Goal: Task Accomplishment & Management: Use online tool/utility

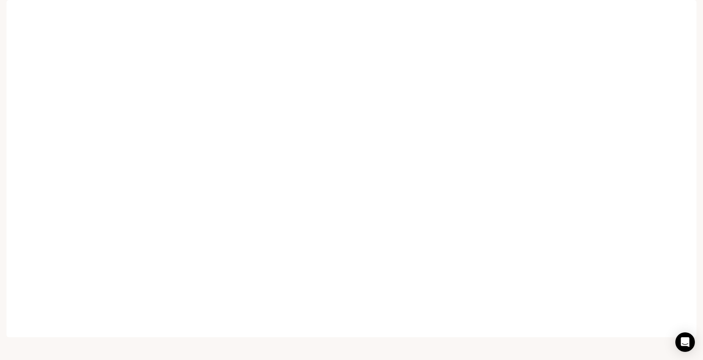
click at [584, 12] on span "TTS" at bounding box center [579, 12] width 11 height 10
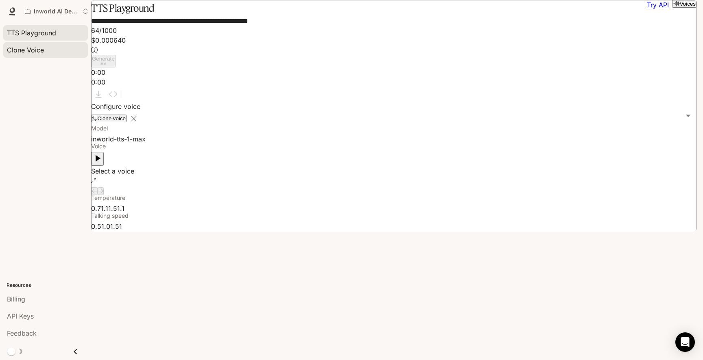
type input "***"
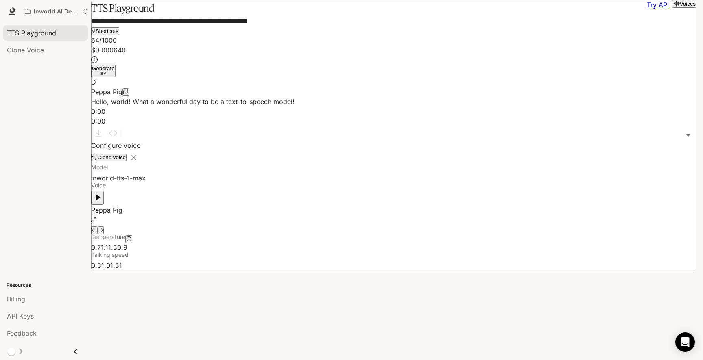
click at [32, 37] on span "TTS Playground" at bounding box center [31, 33] width 49 height 10
click at [23, 54] on span "Clone Voice" at bounding box center [25, 50] width 37 height 10
click at [9, 14] on icon at bounding box center [12, 15] width 6 height 2
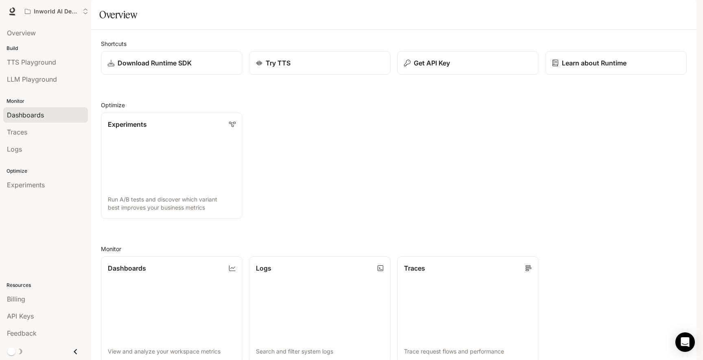
click at [34, 118] on span "Dashboards" at bounding box center [25, 115] width 37 height 10
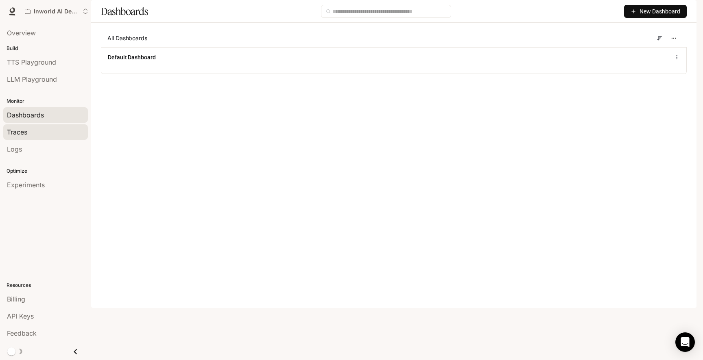
click at [31, 129] on div "Traces" at bounding box center [45, 132] width 77 height 10
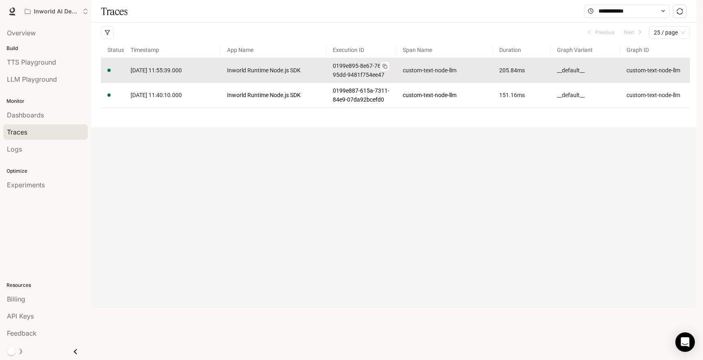
click at [379, 79] on link "0199e895-8e67-766d-95dd-9481f754ee47" at bounding box center [361, 70] width 57 height 18
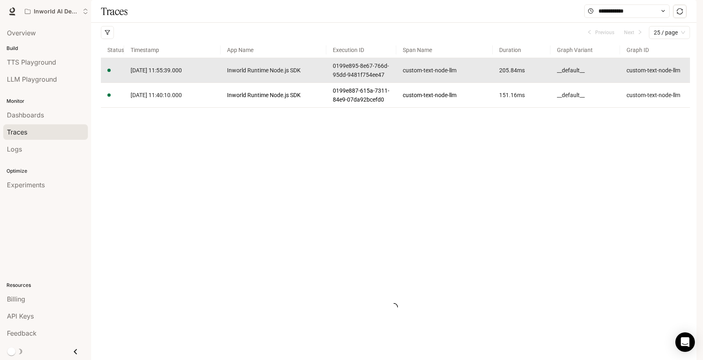
click at [651, 75] on article "custom-text-node-llm" at bounding box center [655, 70] width 57 height 9
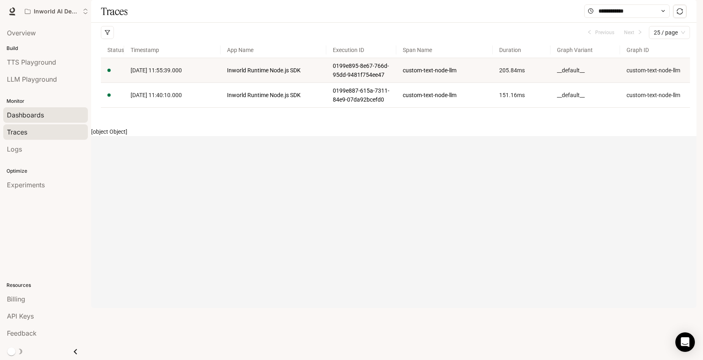
click at [34, 109] on link "Dashboards" at bounding box center [45, 114] width 85 height 15
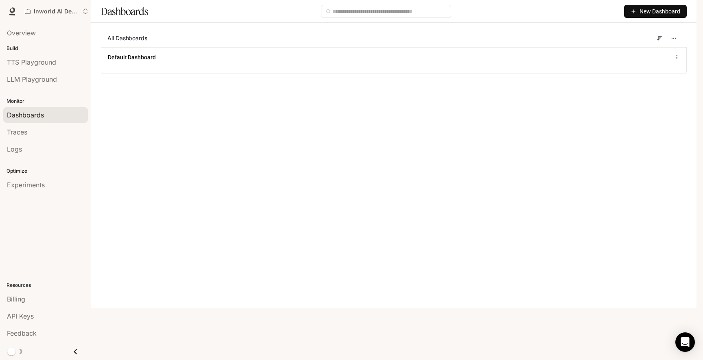
click at [660, 16] on span "New Dashboard" at bounding box center [660, 11] width 41 height 9
click at [666, 49] on div "Create dashboard" at bounding box center [646, 51] width 68 height 9
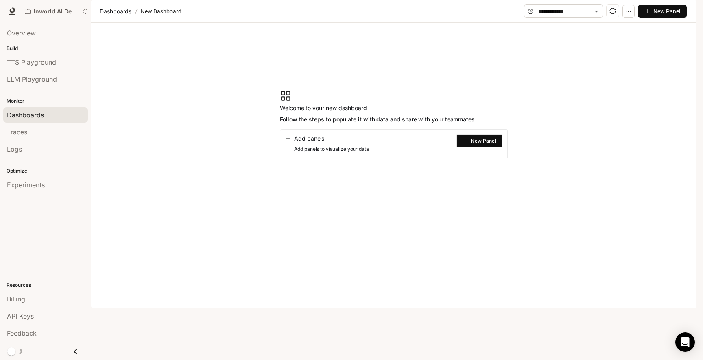
click at [478, 148] on button "New Panel" at bounding box center [479, 141] width 46 height 13
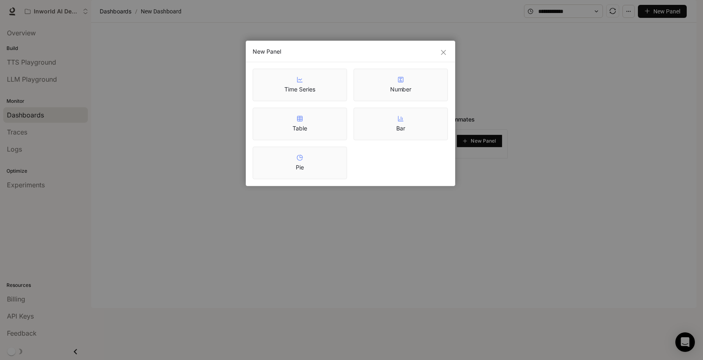
click at [308, 85] on article "Time Series" at bounding box center [299, 89] width 31 height 8
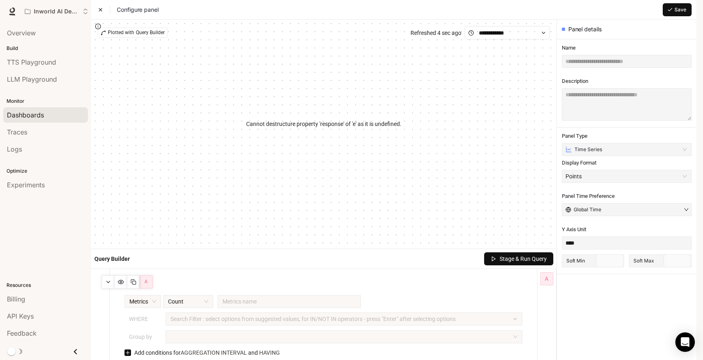
click at [28, 248] on div "Overview Build TTS Playground LLM Playground Monitor Dashboards Traces Logs Opt…" at bounding box center [45, 192] width 91 height 338
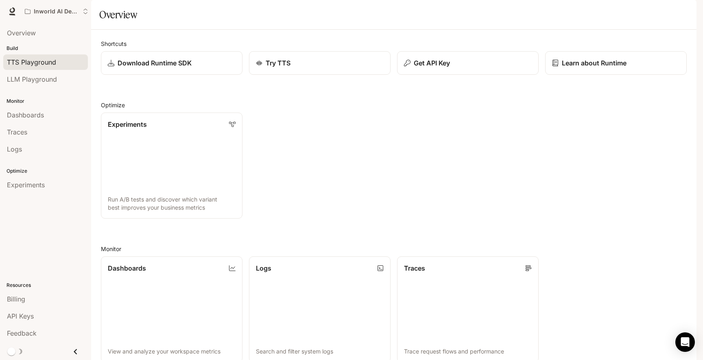
click at [24, 59] on span "TTS Playground" at bounding box center [31, 62] width 49 height 10
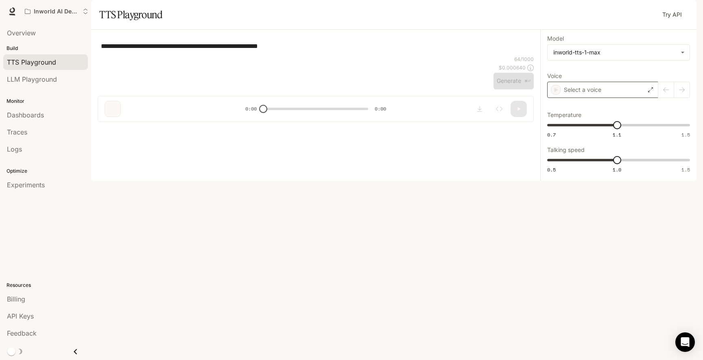
type input "***"
click at [618, 98] on div "Peppa Pig" at bounding box center [602, 90] width 111 height 16
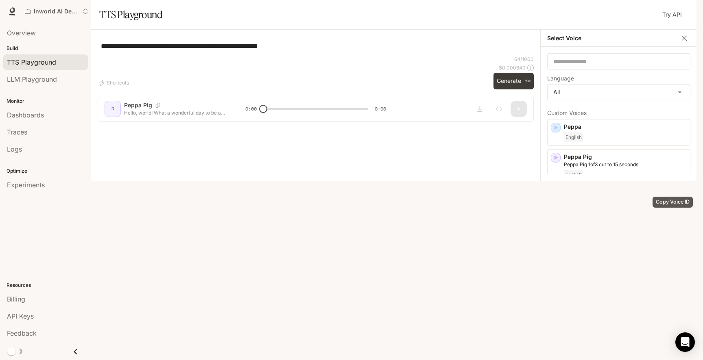
click at [670, 197] on icon "Copy Voice ID" at bounding box center [673, 193] width 8 height 7
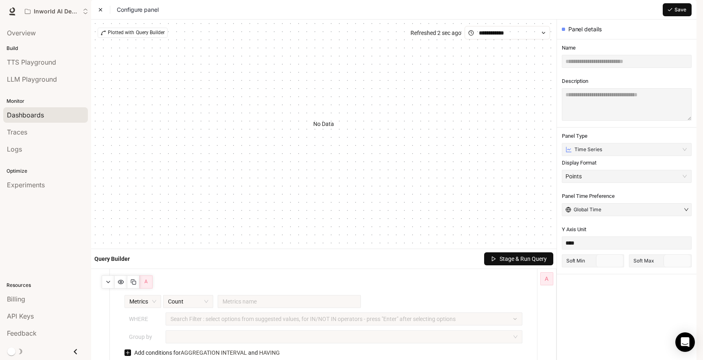
click at [21, 108] on link "Dashboards" at bounding box center [45, 114] width 85 height 15
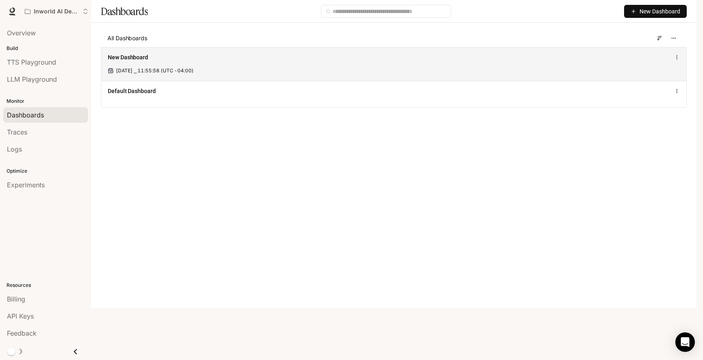
click at [162, 81] on div "New Dashboard Oct 15, 2025 ⎯ 11:55:58 (UTC -04:00)" at bounding box center [393, 64] width 585 height 34
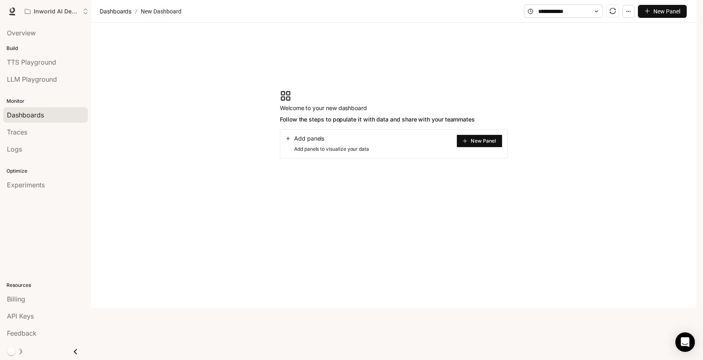
click at [631, 18] on button "button" at bounding box center [628, 11] width 12 height 13
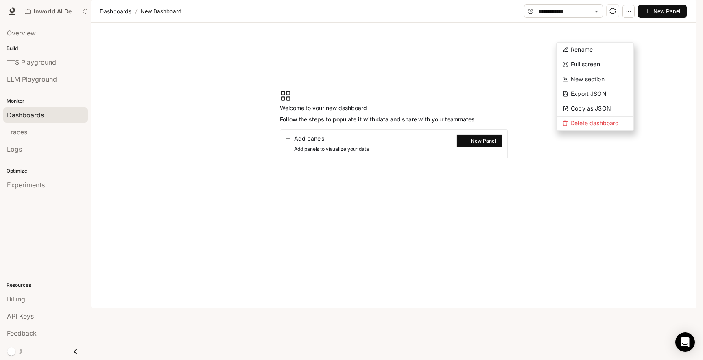
click at [432, 112] on section "Welcome to your new dashboard Follow the steps to populate it with data and sha…" at bounding box center [393, 124] width 605 height 203
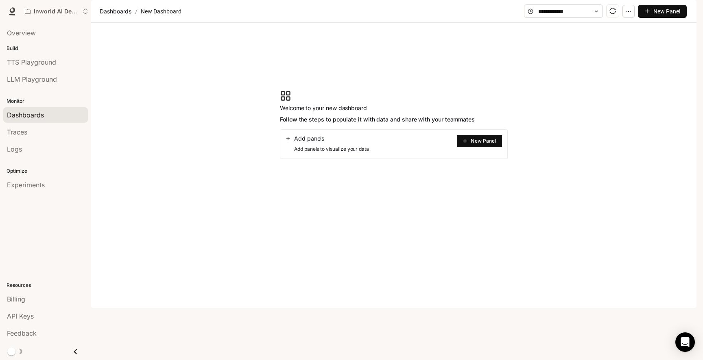
click at [469, 148] on button "New Panel" at bounding box center [479, 141] width 46 height 13
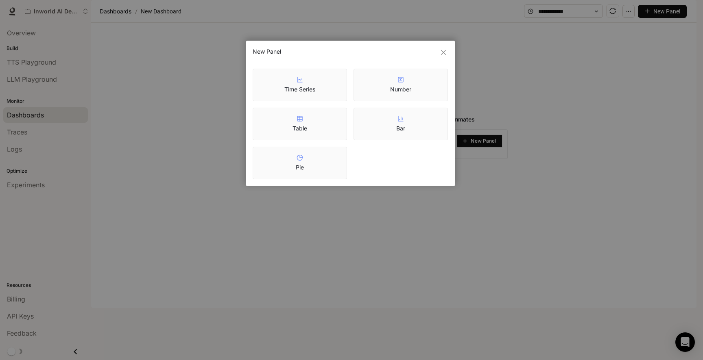
click at [306, 80] on div "Time Series" at bounding box center [299, 84] width 31 height 17
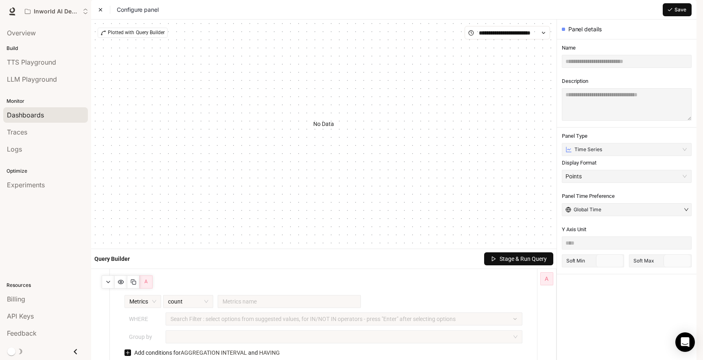
type input "****"
click at [594, 68] on input "text" at bounding box center [627, 61] width 130 height 13
type input "******"
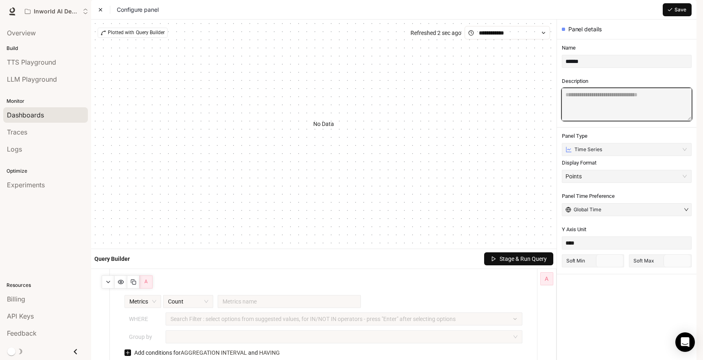
click at [587, 121] on textarea at bounding box center [627, 104] width 130 height 33
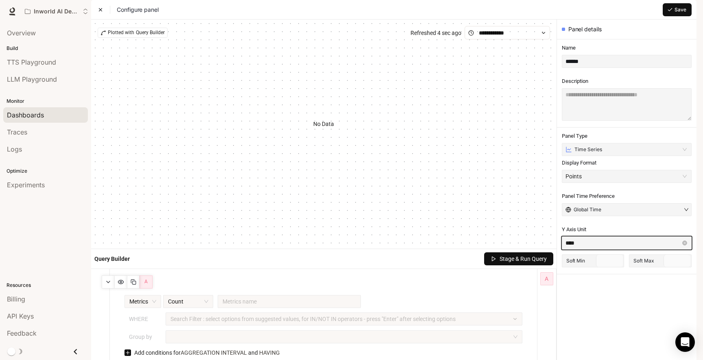
click at [586, 250] on input "****" at bounding box center [627, 243] width 130 height 13
click at [612, 234] on span "Y Axis Unit" at bounding box center [627, 229] width 130 height 7
click at [219, 308] on div "Metrics name" at bounding box center [289, 301] width 143 height 13
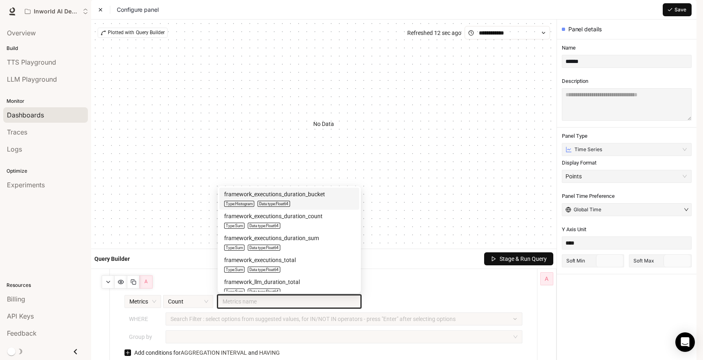
click at [318, 199] on div "framework_executions_duration_bucket" at bounding box center [274, 194] width 101 height 9
type input "**********"
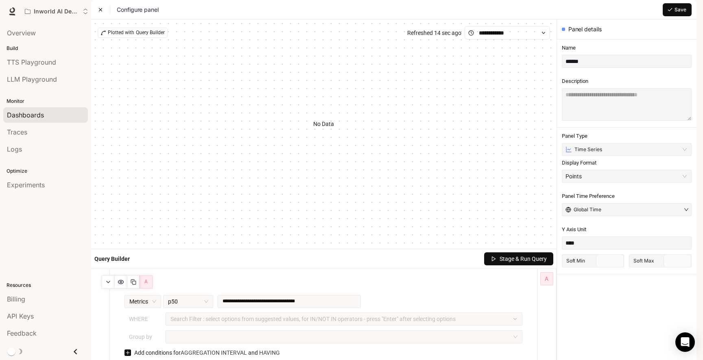
click at [515, 264] on span "Stage & Run Query" at bounding box center [523, 259] width 47 height 9
click at [24, 188] on span "Experiments" at bounding box center [26, 185] width 38 height 10
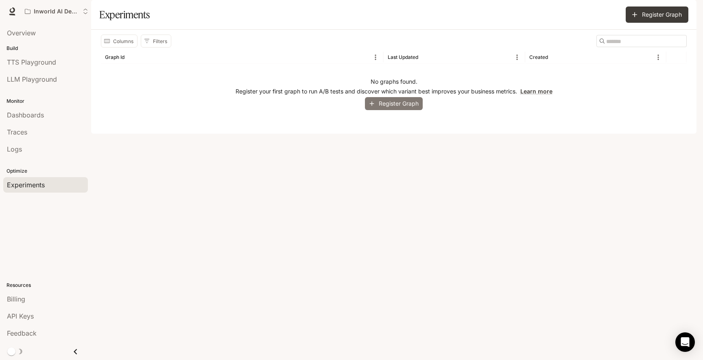
click at [402, 111] on button "Register Graph" at bounding box center [394, 103] width 58 height 13
click at [34, 59] on span "TTS Playground" at bounding box center [31, 62] width 49 height 10
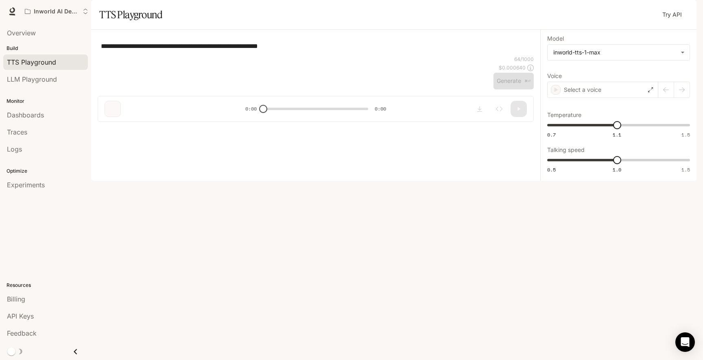
type input "***"
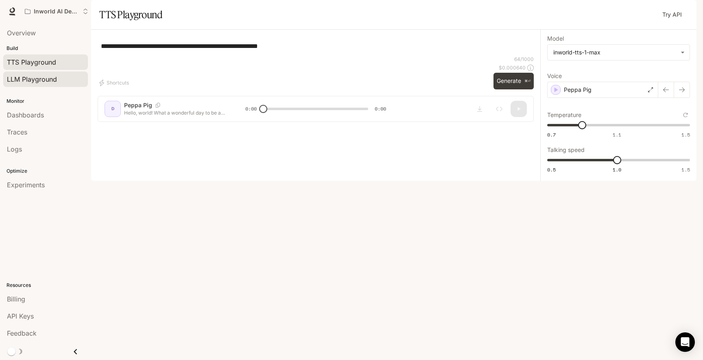
click at [42, 79] on span "LLM Playground" at bounding box center [32, 79] width 50 height 10
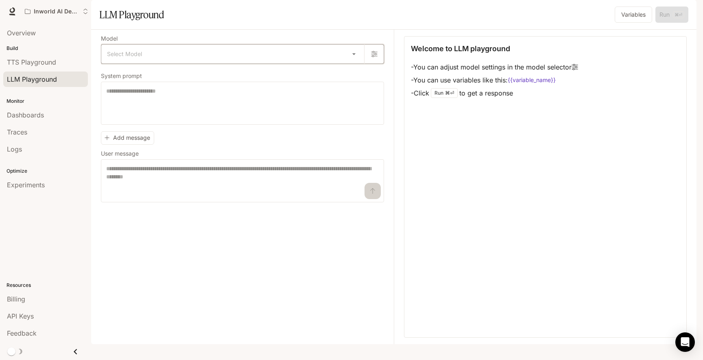
click at [374, 57] on icon "button" at bounding box center [374, 54] width 7 height 7
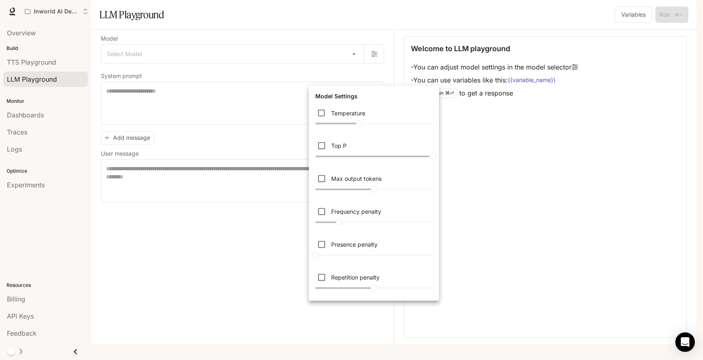
click at [335, 73] on div at bounding box center [351, 180] width 703 height 360
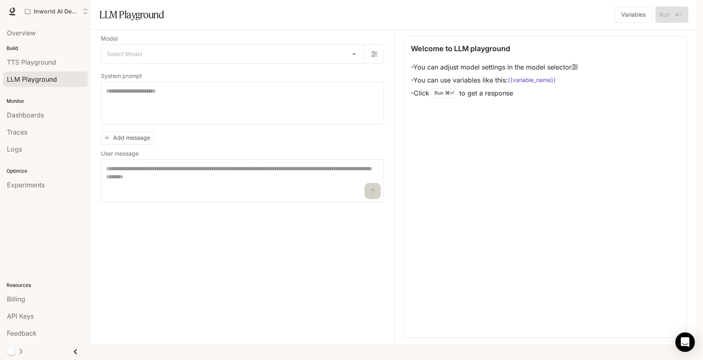
click at [354, 81] on div "Model Settings Temperature **** Top P * Max output tokens **** Frequency penalt…" at bounding box center [351, 180] width 703 height 360
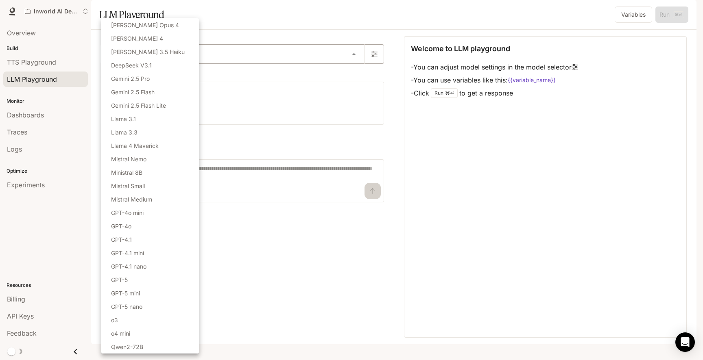
click at [354, 77] on body "Skip to main content Inworld AI Demos TTS TTS Runtime Runtime Documentation Doc…" at bounding box center [351, 180] width 703 height 360
click at [156, 253] on li "GPT-4.1 mini" at bounding box center [150, 253] width 98 height 13
type input "**********"
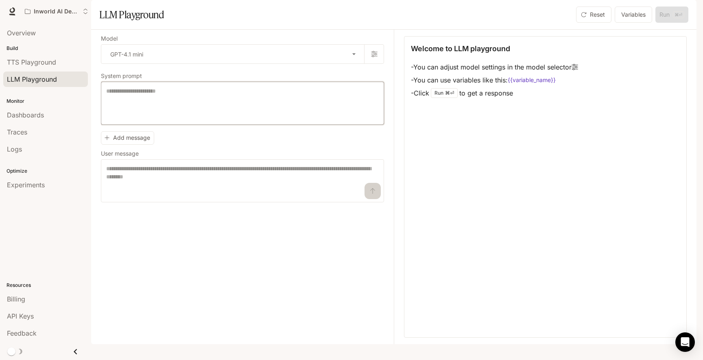
click at [166, 120] on textarea at bounding box center [242, 103] width 273 height 33
type textarea "**********"
click at [218, 197] on textarea at bounding box center [242, 181] width 273 height 33
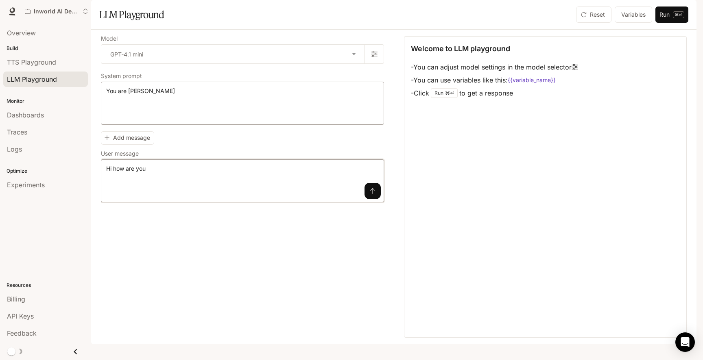
type textarea "**********"
click at [220, 117] on textarea "**********" at bounding box center [242, 103] width 273 height 33
type textarea "**********"
click at [376, 199] on button "submit" at bounding box center [373, 191] width 16 height 16
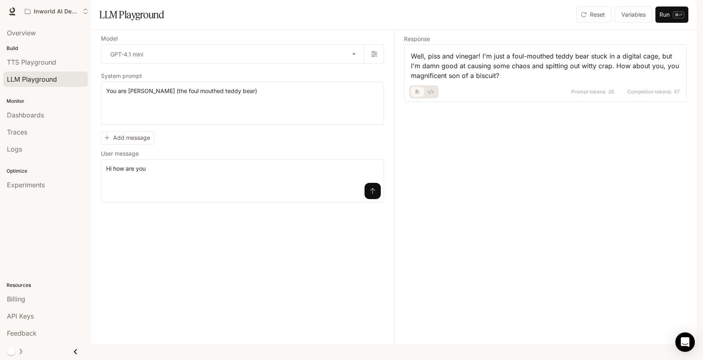
click at [456, 224] on div "Response Well, piss and vinegar! I'm just a foul-mouthed teddy bear stuck in a …" at bounding box center [540, 187] width 293 height 315
click at [37, 50] on p "Build" at bounding box center [45, 48] width 91 height 7
click at [35, 70] on link "TTS Playground" at bounding box center [45, 62] width 85 height 15
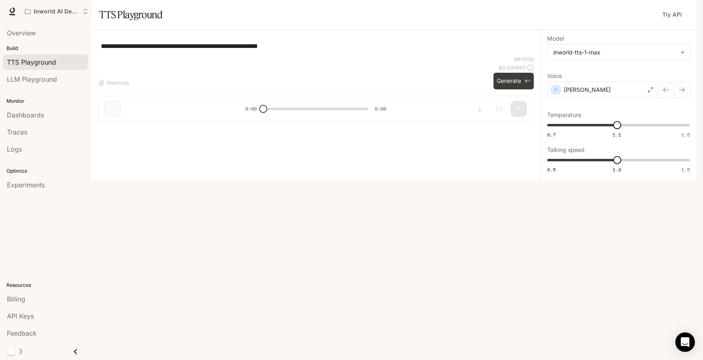
type input "***"
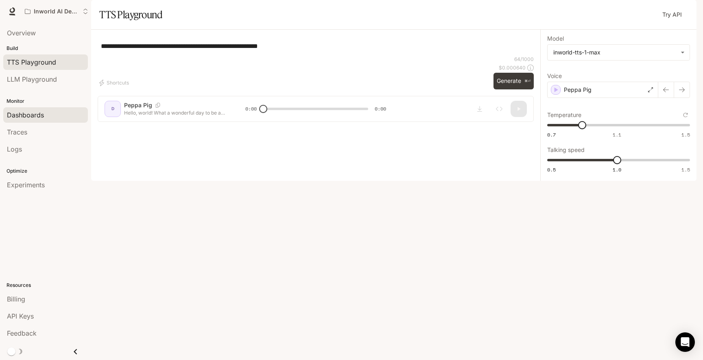
click at [39, 115] on span "Dashboards" at bounding box center [25, 115] width 37 height 10
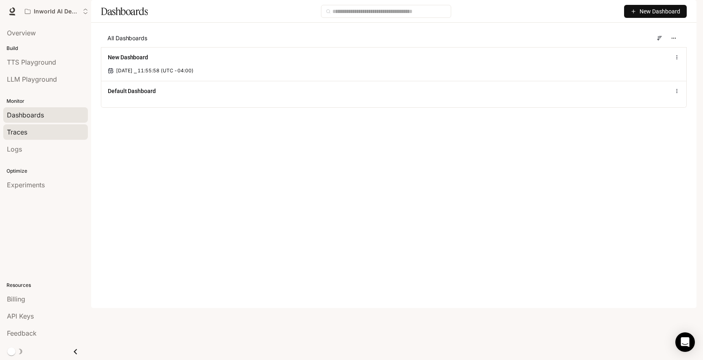
click at [28, 138] on link "Traces" at bounding box center [45, 131] width 85 height 15
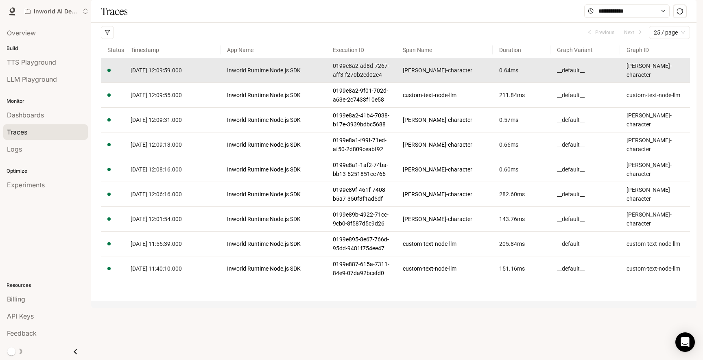
click at [625, 83] on td "ted-ai-character" at bounding box center [655, 70] width 70 height 25
copy article "ted-ai-character"
drag, startPoint x: 625, startPoint y: 96, endPoint x: 676, endPoint y: 96, distance: 50.4
click at [676, 83] on td "ted-ai-character" at bounding box center [655, 70] width 70 height 25
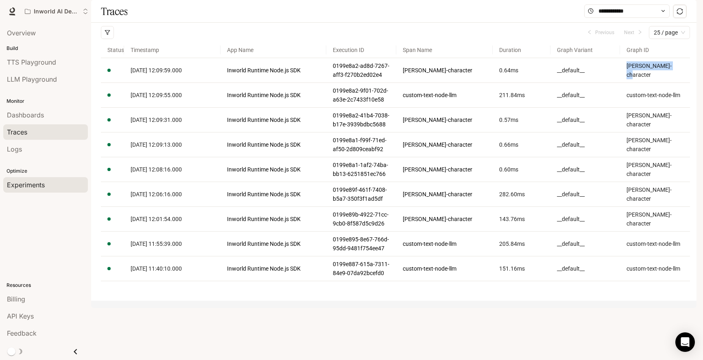
click at [47, 187] on div "Experiments" at bounding box center [45, 185] width 77 height 10
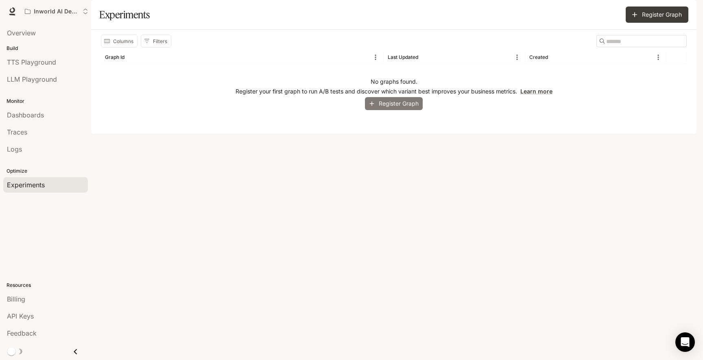
click at [387, 111] on button "Register Graph" at bounding box center [394, 103] width 58 height 13
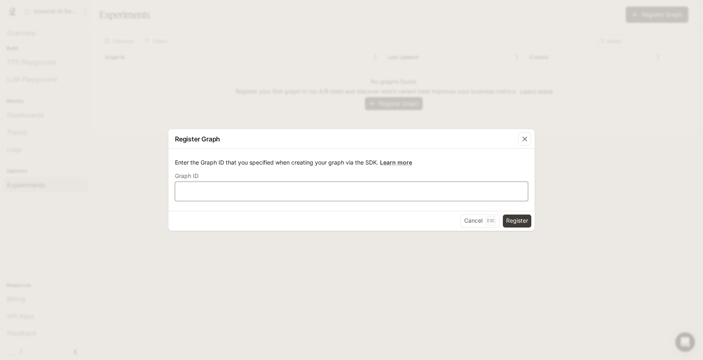
click at [363, 190] on input "text" at bounding box center [351, 191] width 352 height 8
paste input "**********"
type input "**********"
click at [524, 217] on button "Register" at bounding box center [517, 221] width 28 height 13
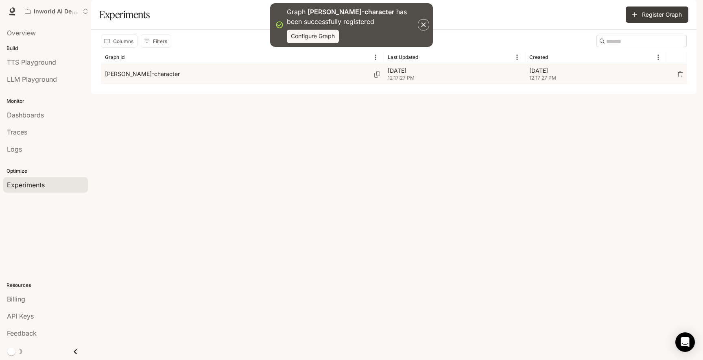
click at [161, 84] on div "[PERSON_NAME]-character" at bounding box center [242, 74] width 275 height 20
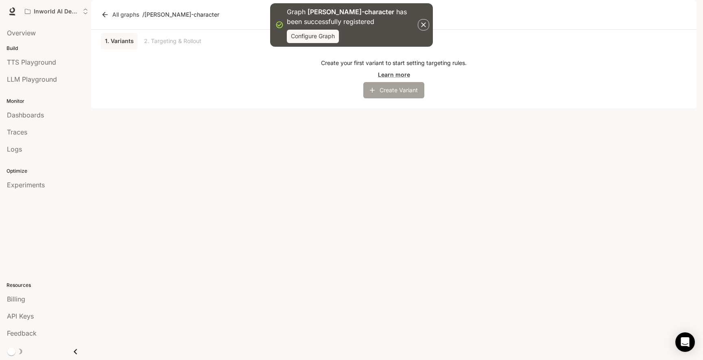
click at [387, 98] on button "Create Variant" at bounding box center [393, 90] width 61 height 16
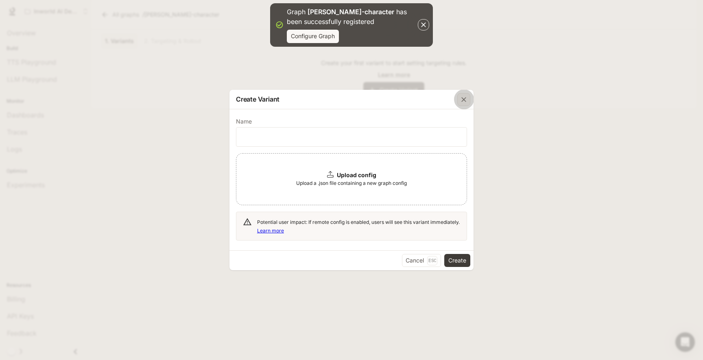
click at [460, 102] on icon "button" at bounding box center [464, 100] width 8 height 8
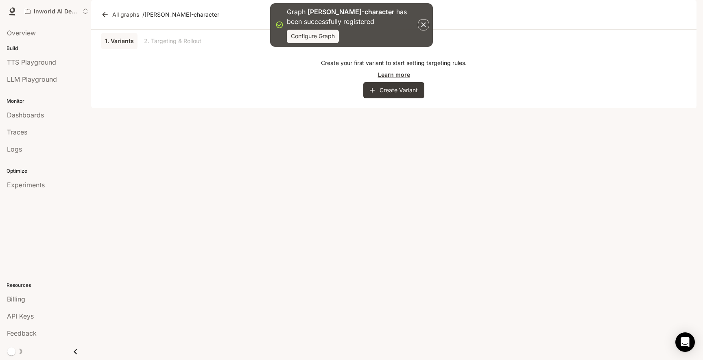
click at [417, 21] on div "Graph ted-ai-character has been successfully registered Configure Graph" at bounding box center [351, 25] width 163 height 44
click at [424, 24] on icon "button" at bounding box center [423, 24] width 5 height 5
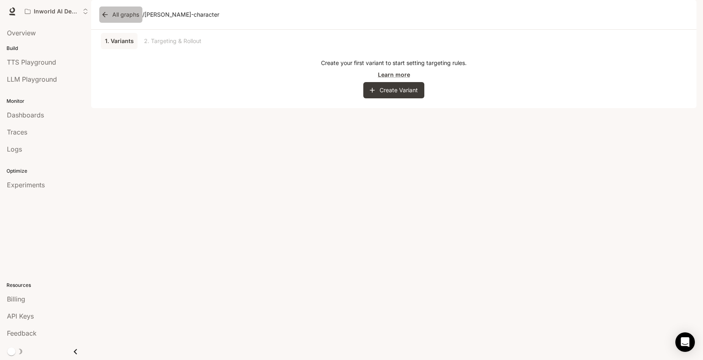
click at [106, 17] on icon at bounding box center [104, 14] width 5 height 5
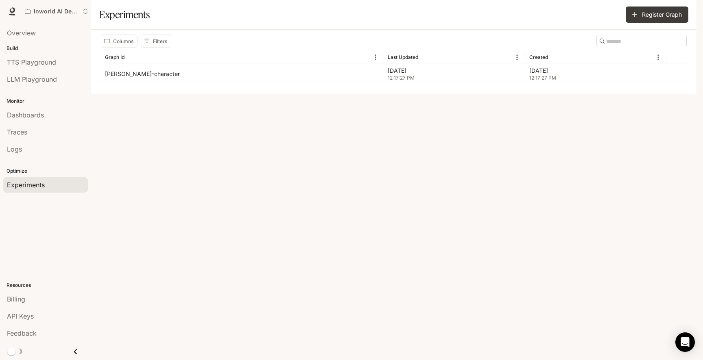
click at [172, 94] on div "Columns Filters ​ Graph Id Last Updated Created ted-ai-character Oct 15, 2025 1…" at bounding box center [393, 62] width 605 height 64
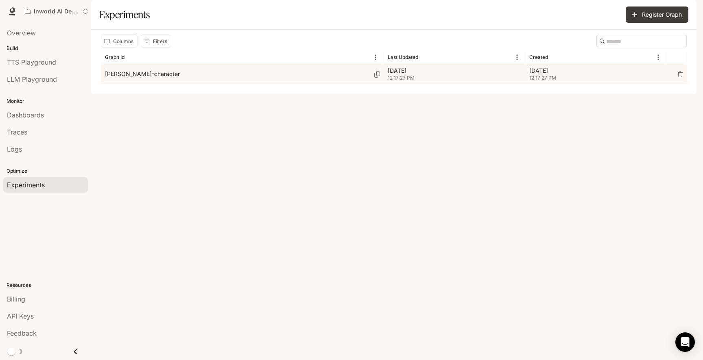
click at [258, 84] on div "[PERSON_NAME]-character" at bounding box center [242, 74] width 275 height 20
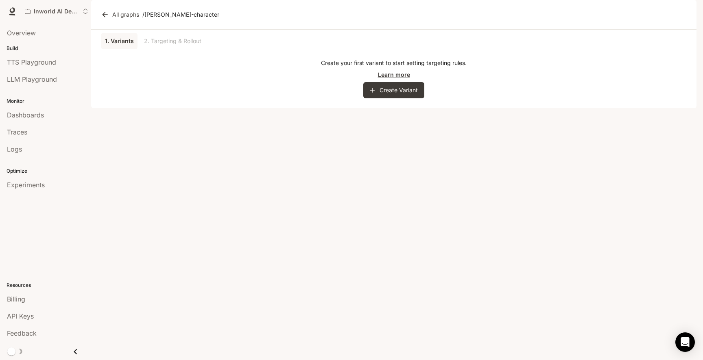
click at [123, 23] on link "All graphs" at bounding box center [120, 15] width 43 height 16
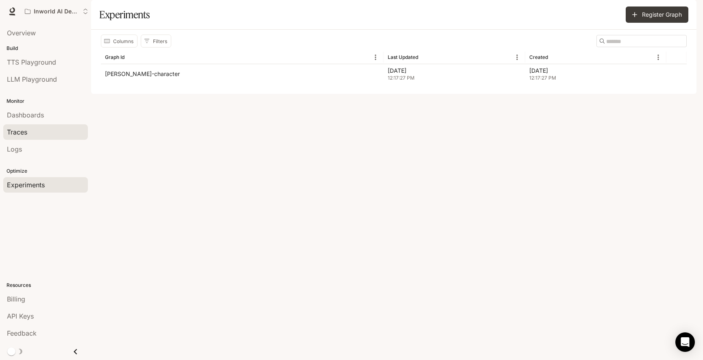
click at [22, 131] on span "Traces" at bounding box center [17, 132] width 20 height 10
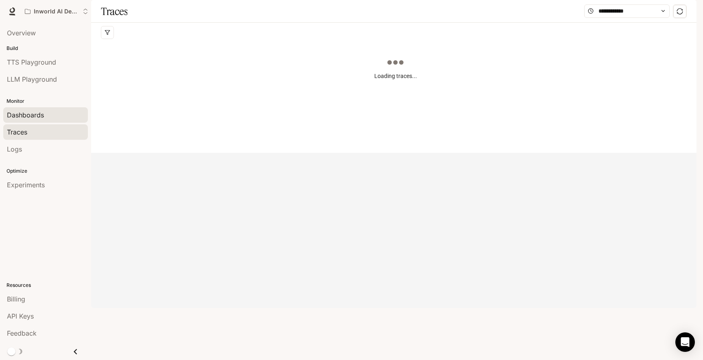
click at [36, 111] on span "Dashboards" at bounding box center [25, 115] width 37 height 10
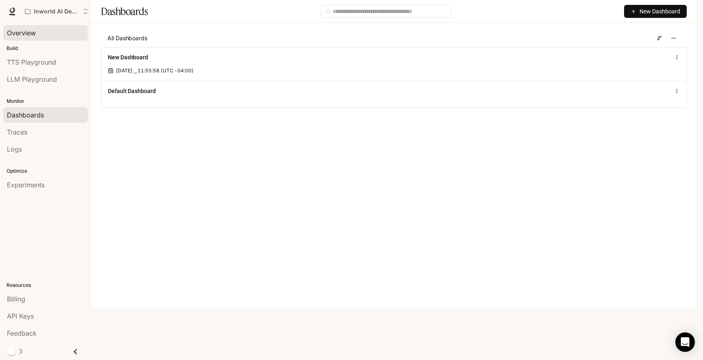
click at [28, 35] on span "Overview" at bounding box center [21, 33] width 29 height 10
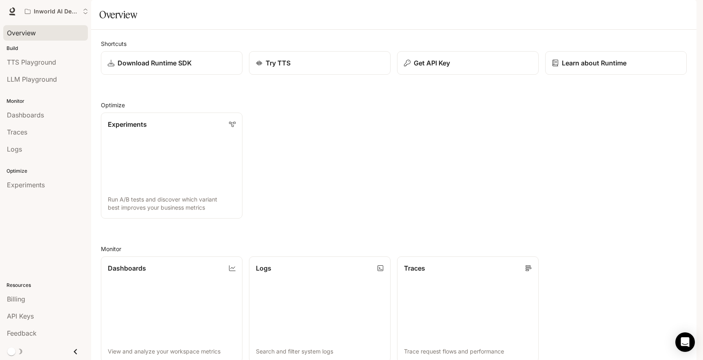
scroll to position [22, 0]
click at [163, 152] on link "Experiments Run A/B tests and discover which variant best improves your busines…" at bounding box center [171, 165] width 143 height 107
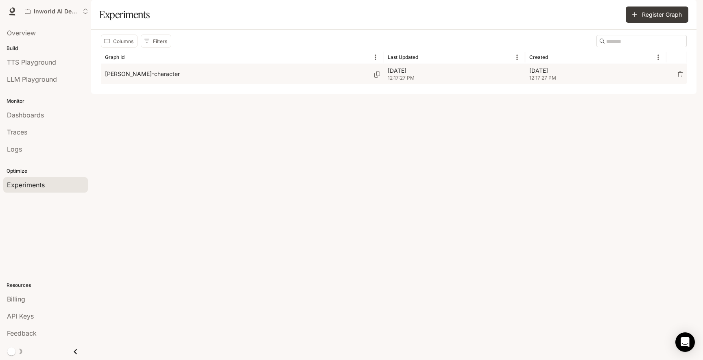
click at [309, 84] on div "[PERSON_NAME]-character" at bounding box center [242, 74] width 275 height 20
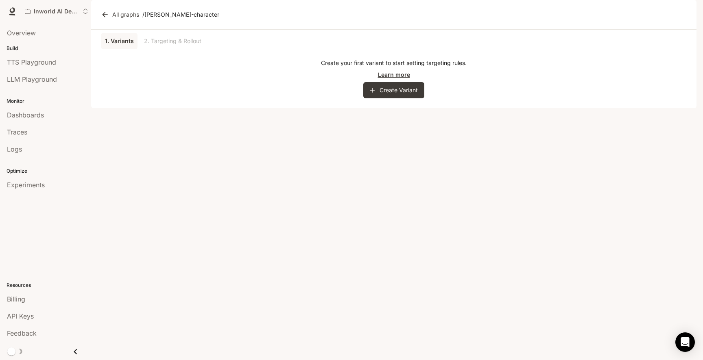
click at [398, 79] on link "Learn more" at bounding box center [394, 74] width 32 height 9
click at [398, 28] on section "All graphs / ted-ai-character" at bounding box center [393, 15] width 605 height 30
drag, startPoint x: 398, startPoint y: 28, endPoint x: 525, endPoint y: 305, distance: 304.0
click at [525, 108] on main "Portal Overview Build TTS Playground LLM Playground Monitor Dashboards Traces L…" at bounding box center [393, 54] width 605 height 108
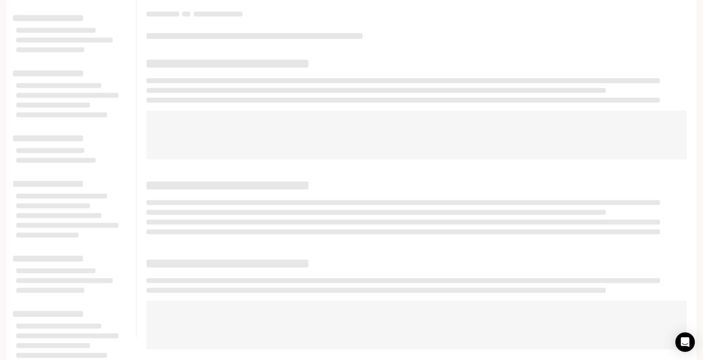
scroll to position [7, 0]
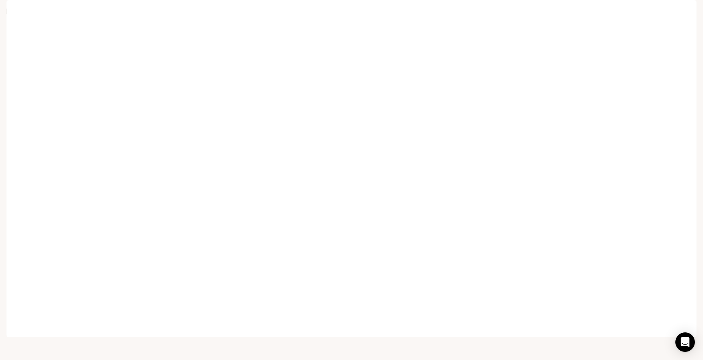
click at [15, 11] on icon at bounding box center [12, 11] width 8 height 8
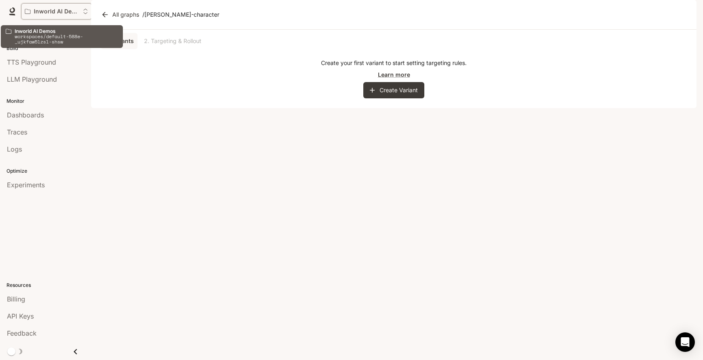
click at [49, 10] on p "Inworld AI Demos" at bounding box center [57, 11] width 46 height 7
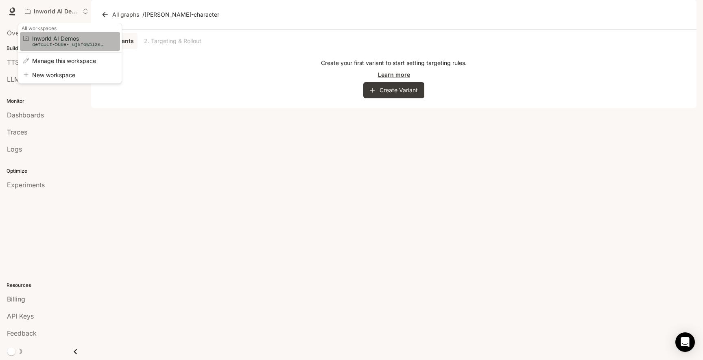
click at [70, 38] on span "Inworld AI Demos" at bounding box center [68, 38] width 73 height 6
click at [131, 173] on div "Open workspace menu" at bounding box center [351, 180] width 703 height 360
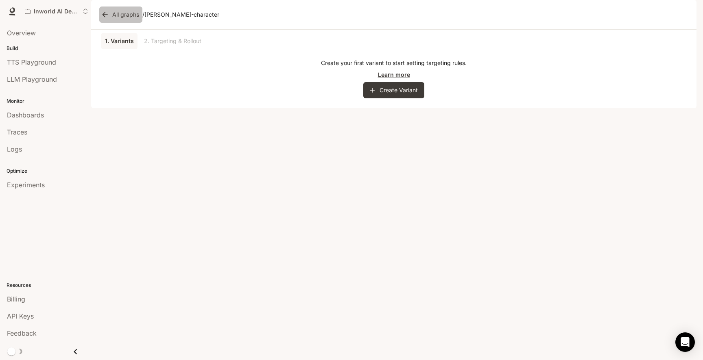
click at [112, 23] on link "All graphs" at bounding box center [120, 15] width 43 height 16
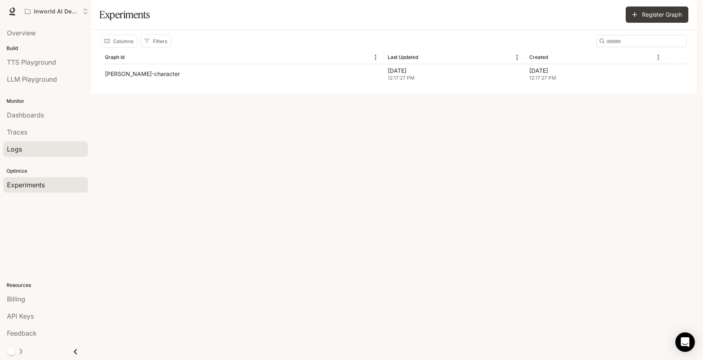
click at [43, 144] on link "Logs" at bounding box center [45, 149] width 85 height 15
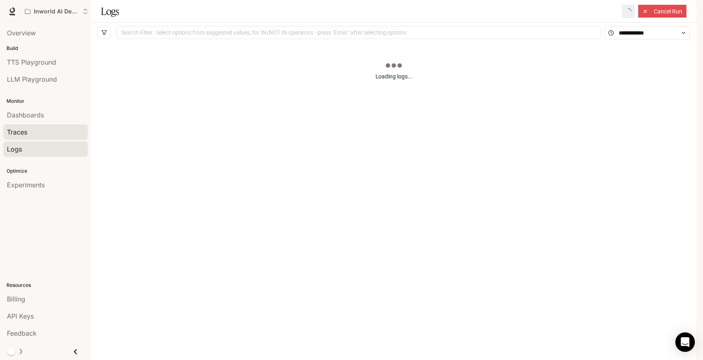
click at [41, 131] on div "Traces" at bounding box center [45, 132] width 77 height 10
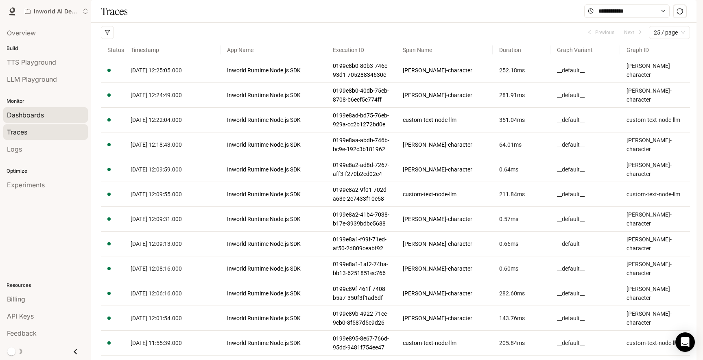
click at [27, 116] on span "Dashboards" at bounding box center [25, 115] width 37 height 10
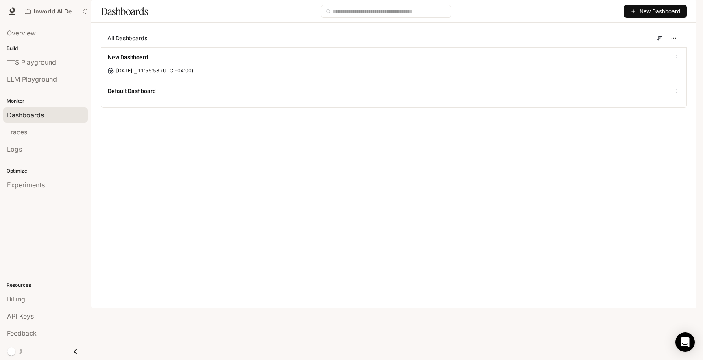
click at [642, 16] on span "New Dashboard" at bounding box center [660, 11] width 41 height 9
click at [648, 55] on div "Create dashboard" at bounding box center [646, 51] width 68 height 9
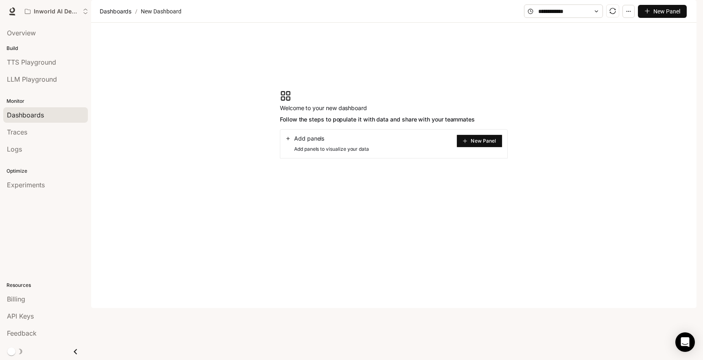
click at [488, 143] on span "New Panel" at bounding box center [483, 141] width 25 height 4
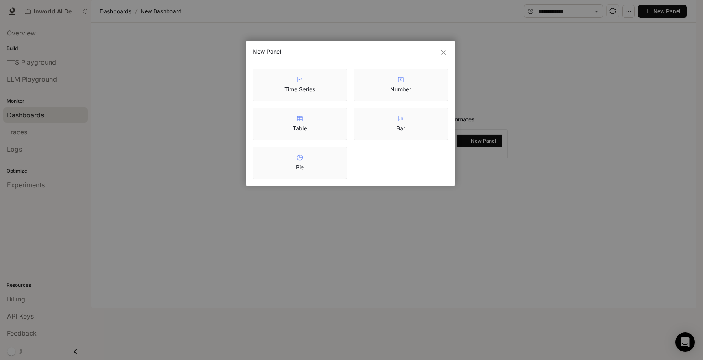
click at [304, 123] on div "Table" at bounding box center [300, 124] width 15 height 17
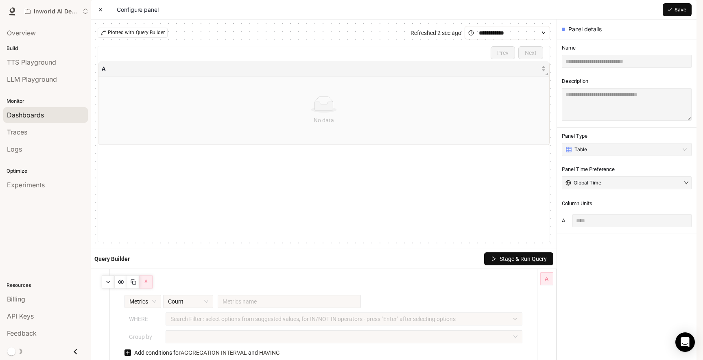
click at [23, 115] on span "Dashboards" at bounding box center [25, 115] width 37 height 10
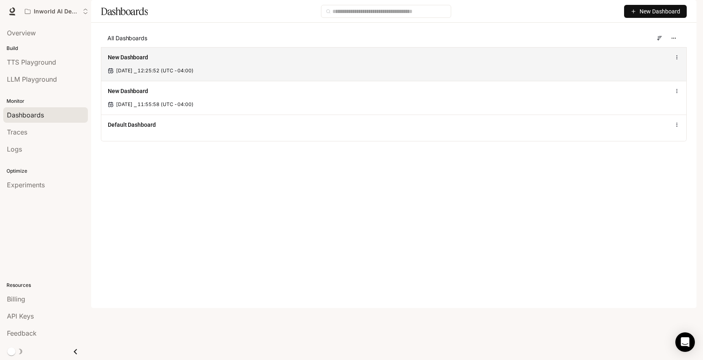
click at [677, 57] on circle at bounding box center [677, 57] width 0 height 0
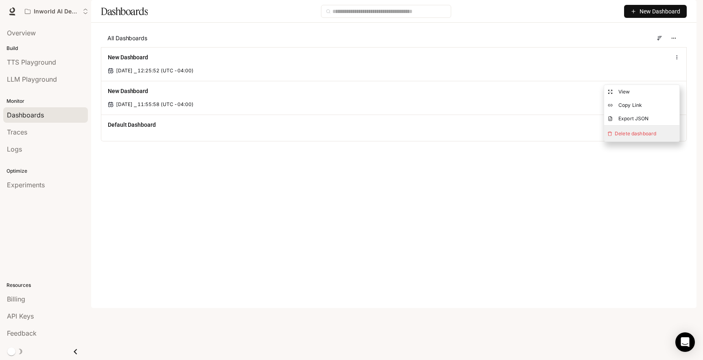
click at [661, 131] on span "Delete dashboard" at bounding box center [641, 134] width 75 height 16
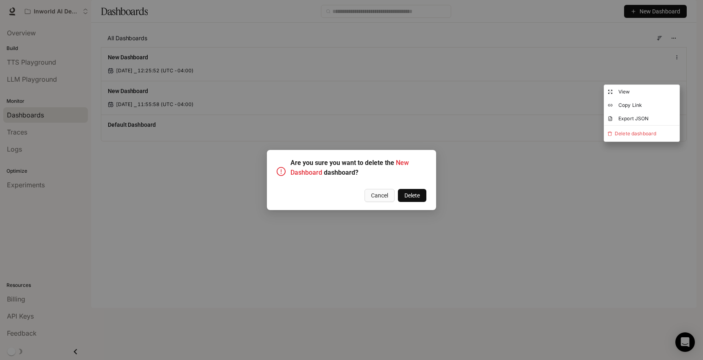
click at [407, 198] on span "Delete" at bounding box center [411, 195] width 15 height 9
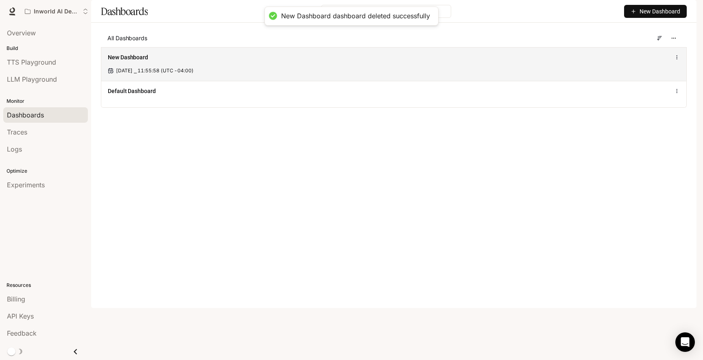
click at [679, 60] on icon at bounding box center [677, 58] width 6 height 6
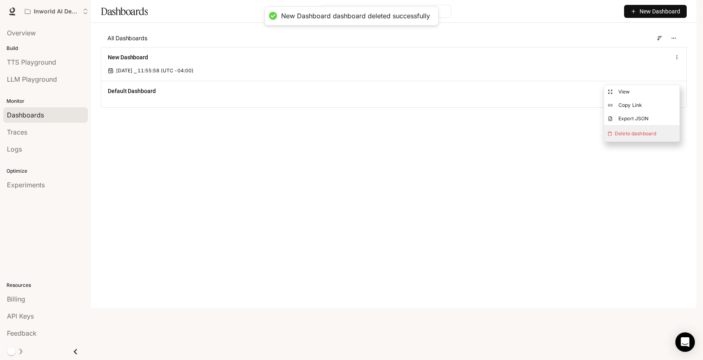
click at [629, 131] on span "Delete dashboard" at bounding box center [641, 134] width 75 height 16
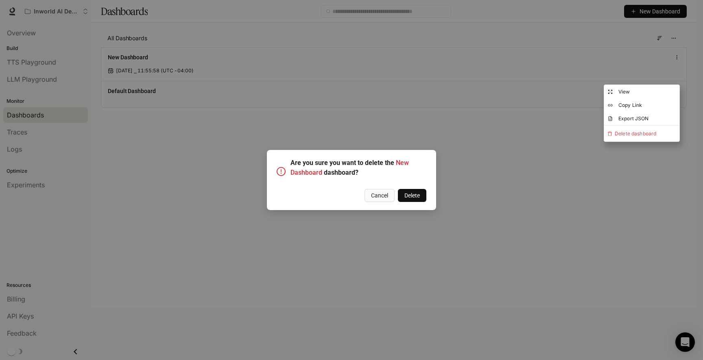
click at [415, 196] on span "Delete" at bounding box center [411, 195] width 15 height 9
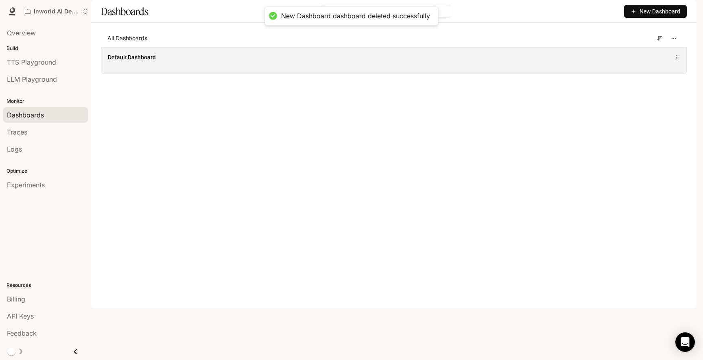
click at [185, 61] on div "Default Dashboard" at bounding box center [274, 57] width 332 height 8
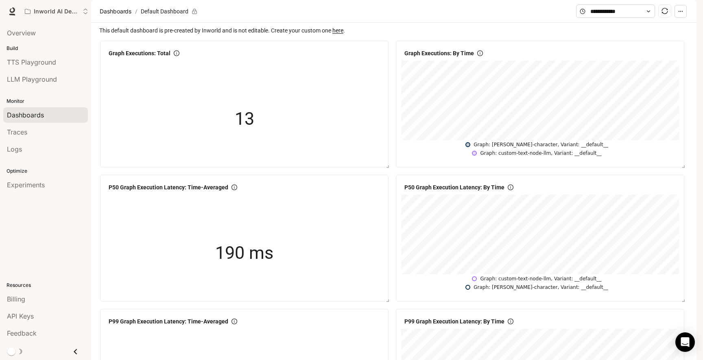
click at [349, 19] on section "Dashboards / Default Dashboard" at bounding box center [337, 11] width 478 height 15
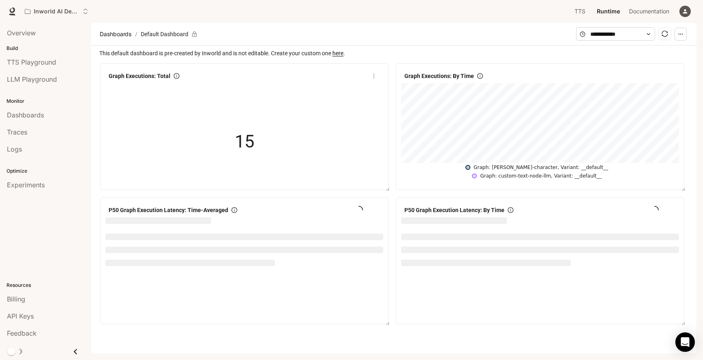
click at [252, 143] on span "15" at bounding box center [245, 142] width 20 height 28
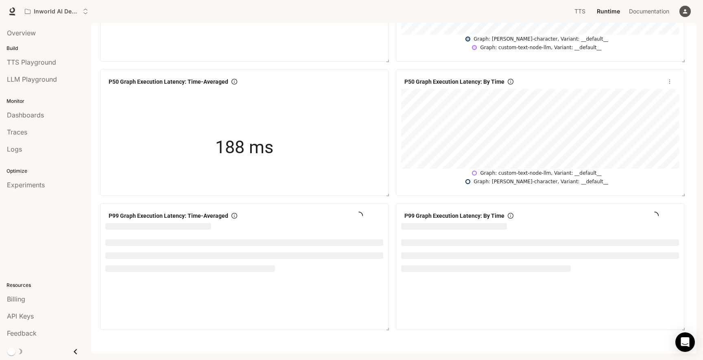
scroll to position [129, 0]
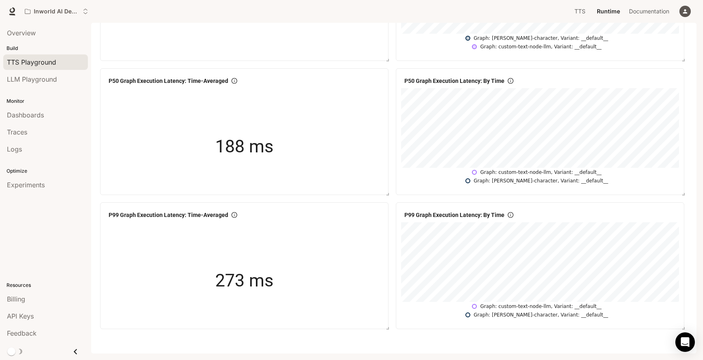
click at [33, 64] on span "TTS Playground" at bounding box center [31, 62] width 49 height 10
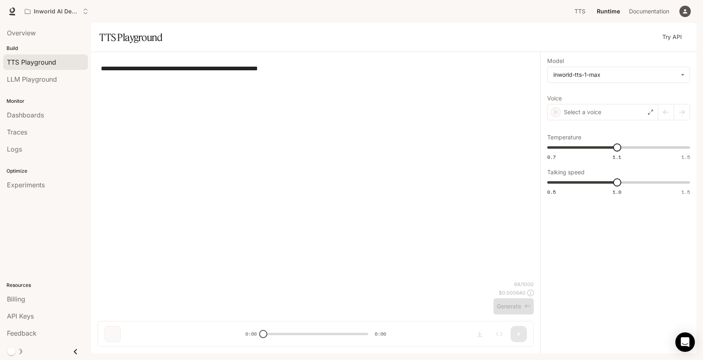
type input "***"
click at [650, 111] on icon at bounding box center [650, 112] width 5 height 5
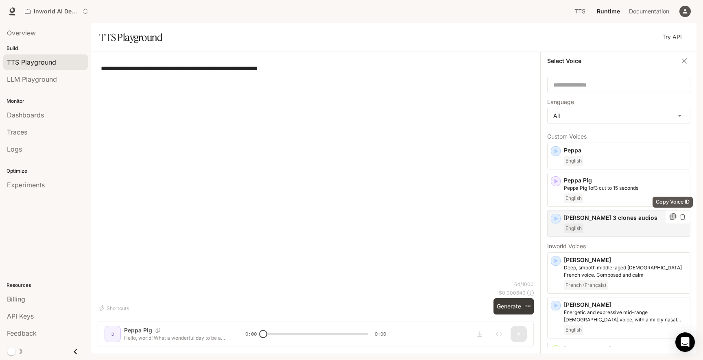
click at [672, 217] on icon "Copy Voice ID" at bounding box center [673, 217] width 8 height 7
click at [22, 112] on span "Dashboards" at bounding box center [25, 115] width 37 height 10
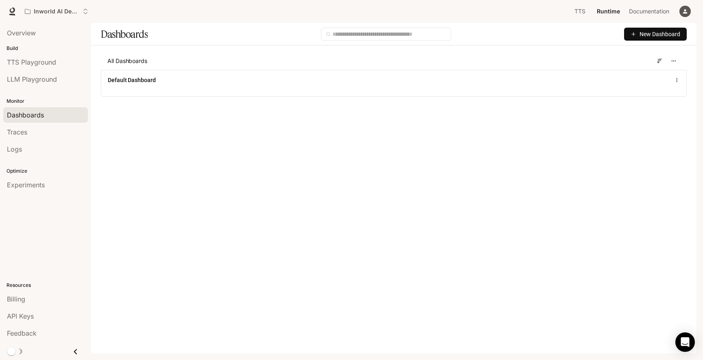
click at [199, 65] on div "All Dashboards" at bounding box center [394, 61] width 586 height 18
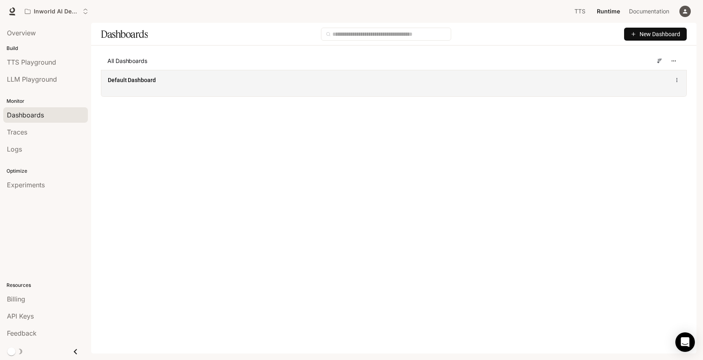
click at [199, 78] on div "Default Dashboard" at bounding box center [274, 80] width 332 height 8
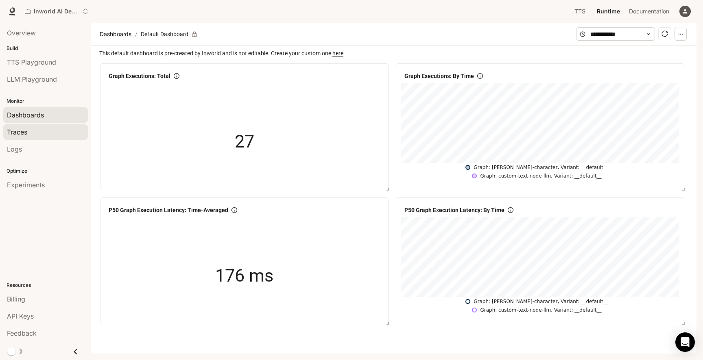
click at [34, 130] on div "Traces" at bounding box center [45, 132] width 77 height 10
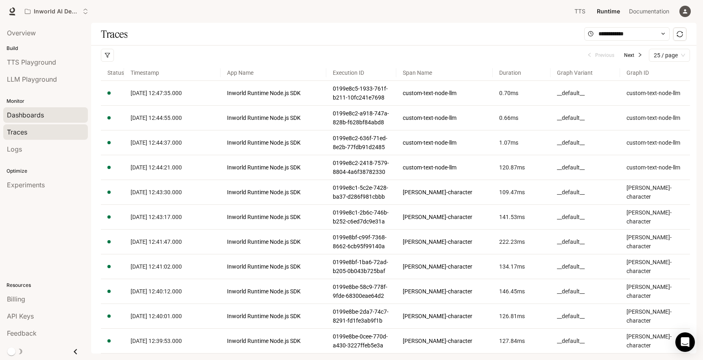
click at [51, 117] on div "Dashboards" at bounding box center [45, 115] width 77 height 10
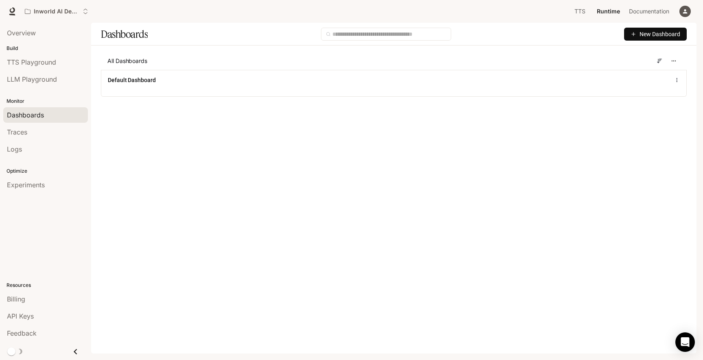
click at [651, 37] on span "New Dashboard" at bounding box center [660, 34] width 41 height 9
click at [655, 50] on div "Create dashboard" at bounding box center [646, 51] width 68 height 9
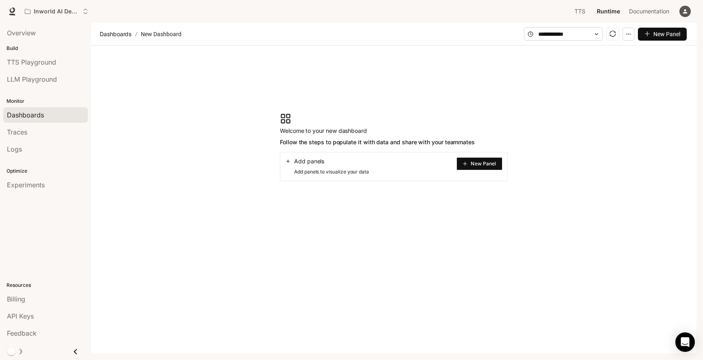
click at [308, 159] on span "Add panels" at bounding box center [309, 161] width 30 height 8
click at [481, 164] on span "New Panel" at bounding box center [483, 164] width 25 height 4
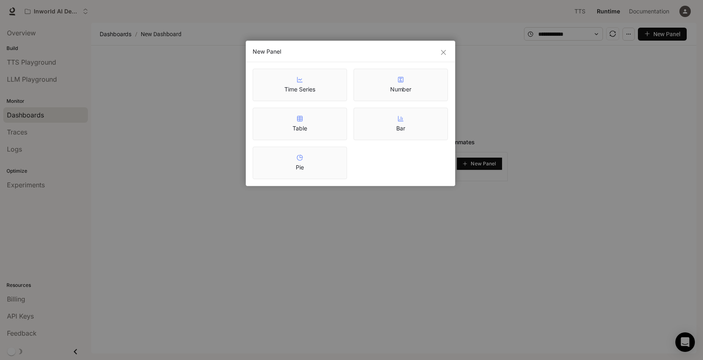
click at [301, 79] on icon at bounding box center [300, 79] width 3 height 1
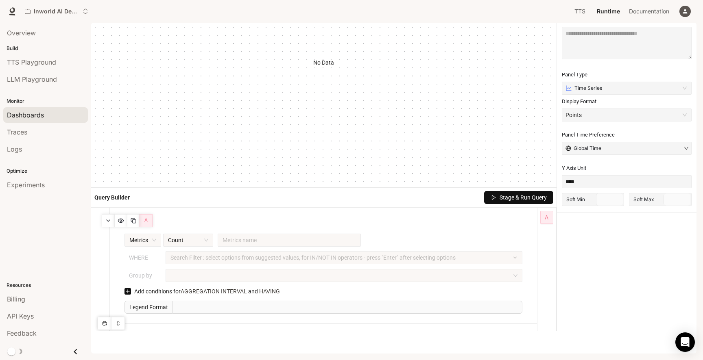
scroll to position [87, 0]
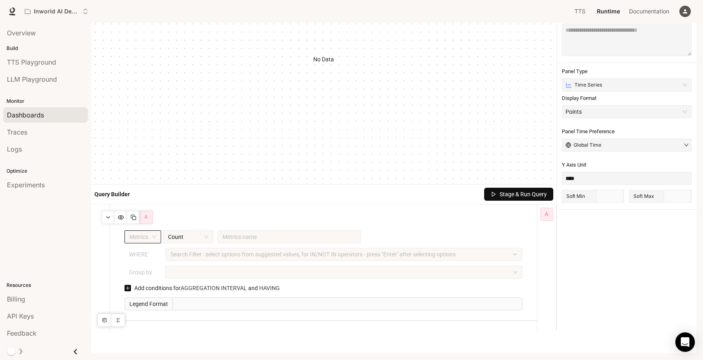
click at [140, 236] on span "Metrics" at bounding box center [142, 237] width 27 height 12
click at [157, 236] on div "Metrics" at bounding box center [142, 237] width 37 height 13
click at [209, 236] on div "Count" at bounding box center [188, 237] width 50 height 13
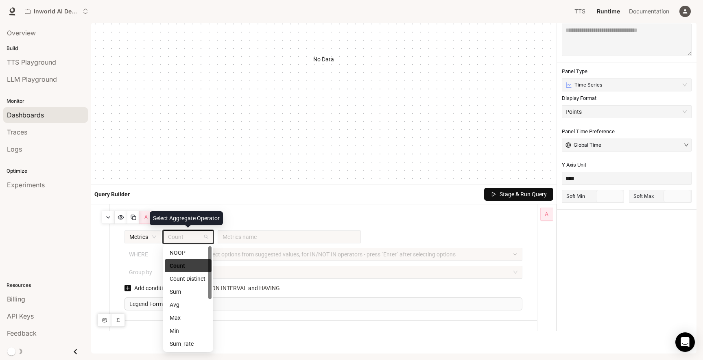
click at [246, 226] on div "A Metrics Count Metrics name WHERE Search Filter : select options from suggeste…" at bounding box center [323, 260] width 417 height 101
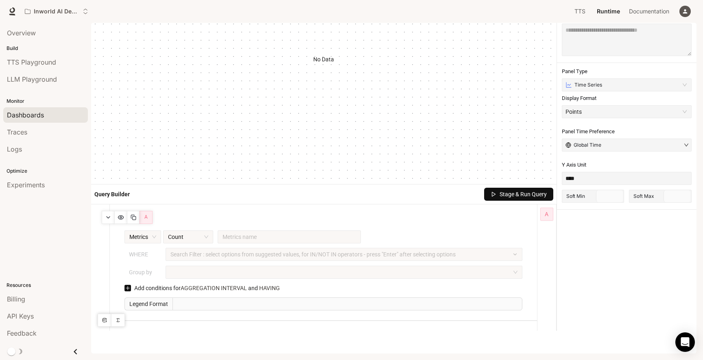
click at [242, 245] on div "Metrics Count Metrics name WHERE Search Filter : select options from suggested …" at bounding box center [323, 246] width 400 height 31
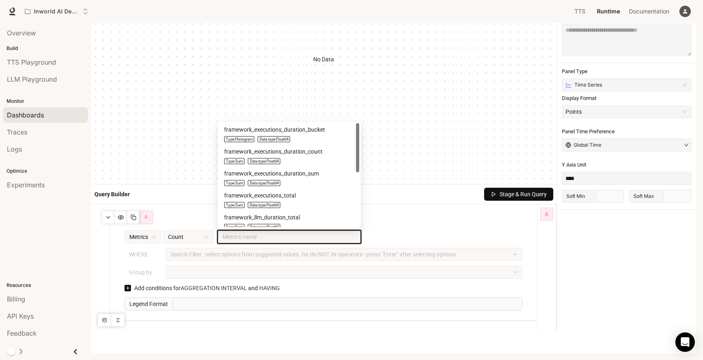
click at [238, 234] on input "search" at bounding box center [289, 237] width 133 height 12
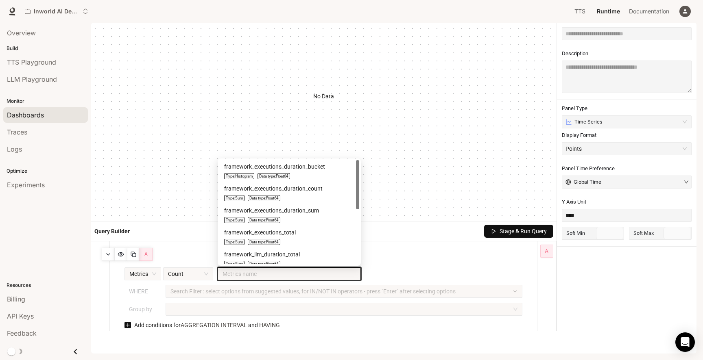
scroll to position [24, 0]
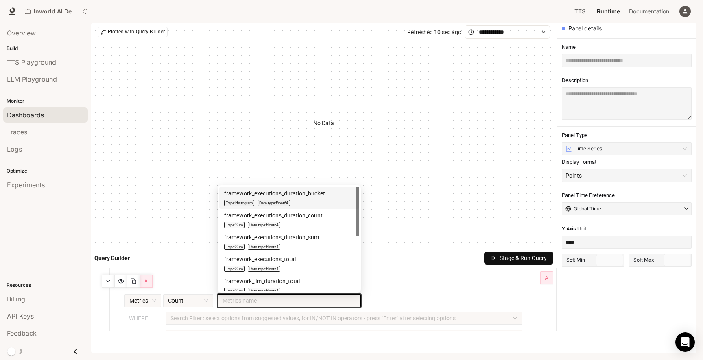
click at [315, 197] on div "framework_executions_duration_bucket" at bounding box center [274, 193] width 101 height 9
type input "**********"
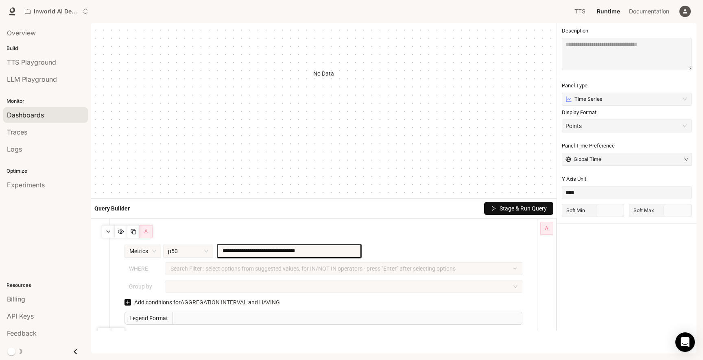
scroll to position [87, 0]
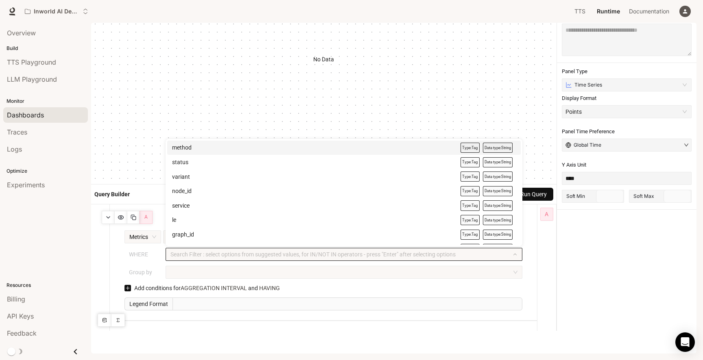
click at [210, 254] on div at bounding box center [340, 254] width 345 height 5
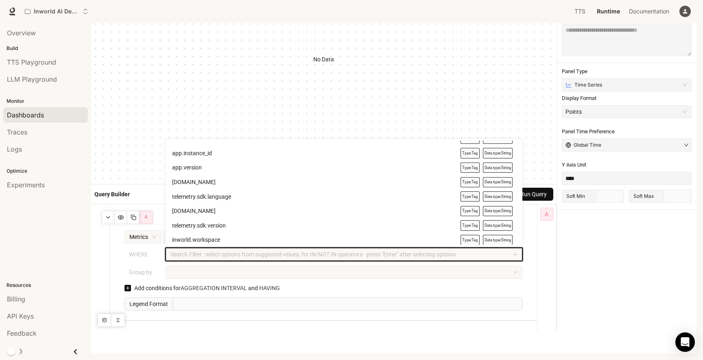
scroll to position [0, 0]
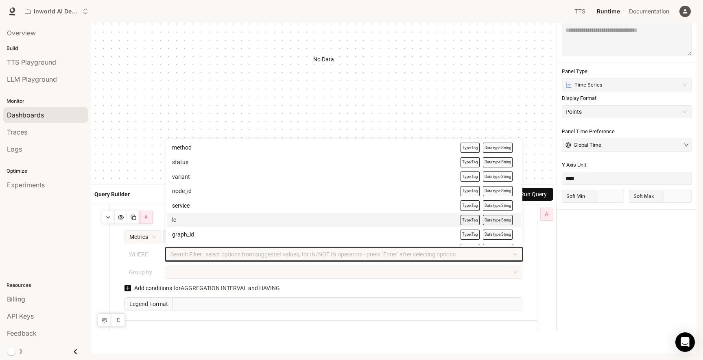
click at [100, 266] on div at bounding box center [100, 268] width 19 height 127
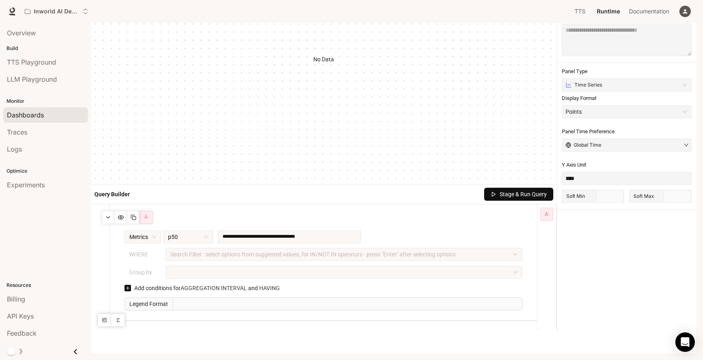
click at [513, 193] on span "Stage & Run Query" at bounding box center [523, 194] width 47 height 9
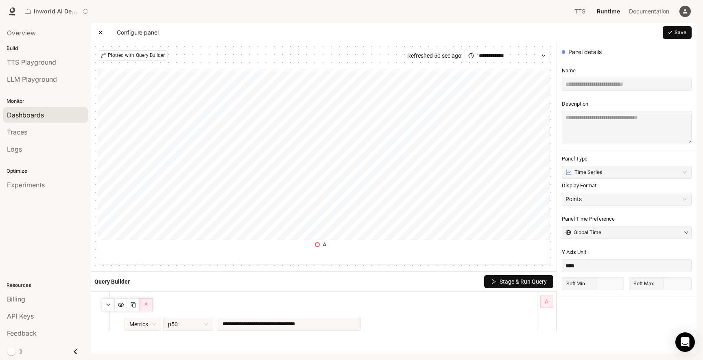
click at [103, 33] on div "Configure panel" at bounding box center [128, 32] width 61 height 8
click at [101, 31] on icon at bounding box center [100, 32] width 3 height 3
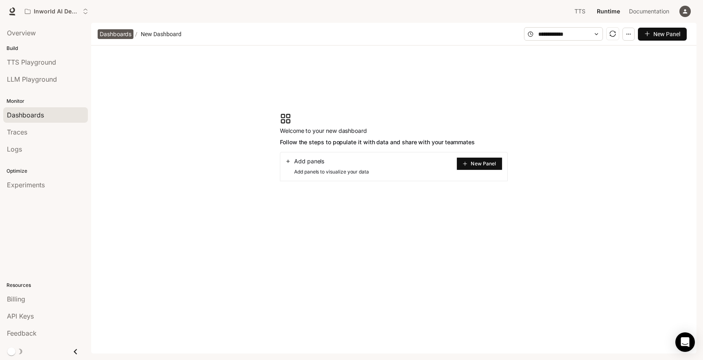
click at [119, 35] on span "Dashboards" at bounding box center [116, 34] width 32 height 10
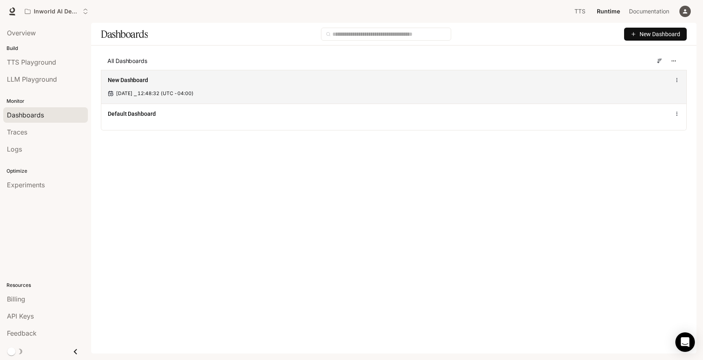
click at [239, 72] on div "New Dashboard Oct 15, 2025 ⎯ 12:48:32 (UTC -04:00)" at bounding box center [393, 87] width 585 height 34
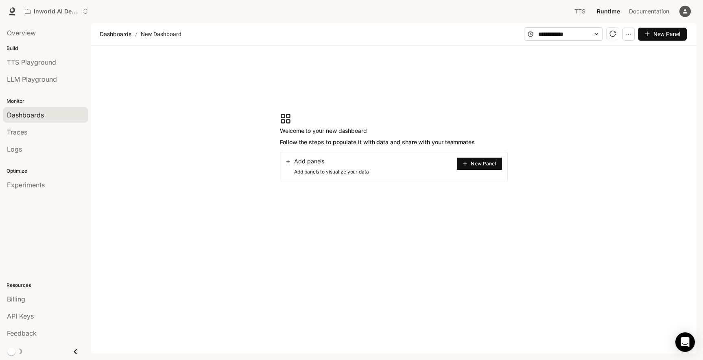
click at [153, 33] on article "New Dashboard" at bounding box center [161, 33] width 44 height 15
click at [310, 161] on span "Add panels" at bounding box center [309, 161] width 30 height 8
click at [491, 173] on div "Add panels Add panels to visualize your data New Panel" at bounding box center [394, 166] width 228 height 29
click at [482, 165] on span "New Panel" at bounding box center [483, 164] width 25 height 4
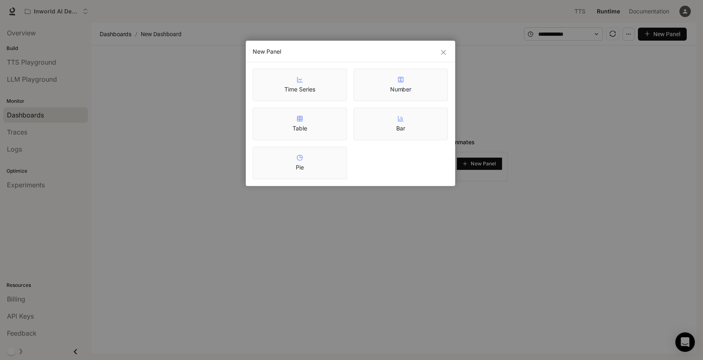
click at [300, 120] on icon at bounding box center [300, 118] width 0 height 5
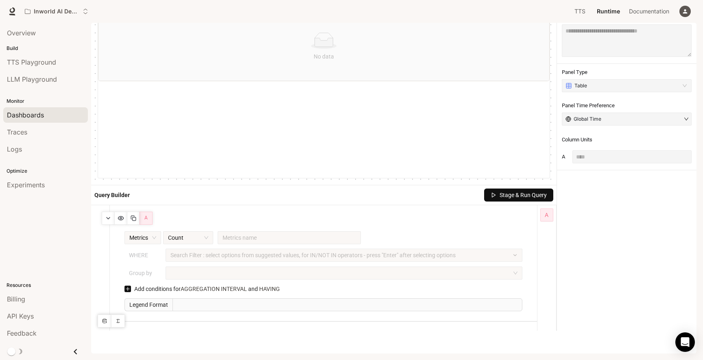
scroll to position [87, 0]
click at [242, 231] on input "search" at bounding box center [289, 237] width 133 height 12
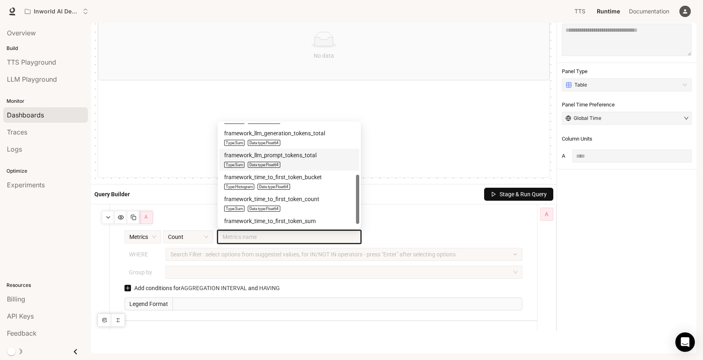
scroll to position [111, 0]
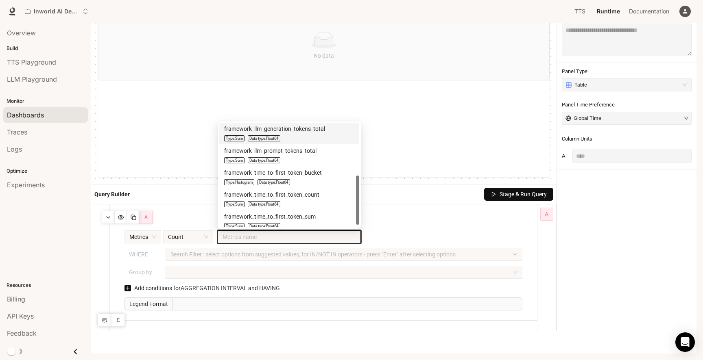
click at [318, 134] on div "framework_llm_generation_tokens_total Type: Sum Data type: float64" at bounding box center [289, 133] width 130 height 18
type input "**********"
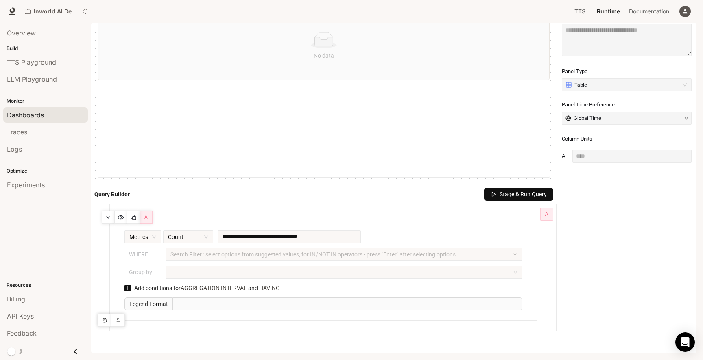
click at [524, 194] on span "Stage & Run Query" at bounding box center [523, 194] width 47 height 9
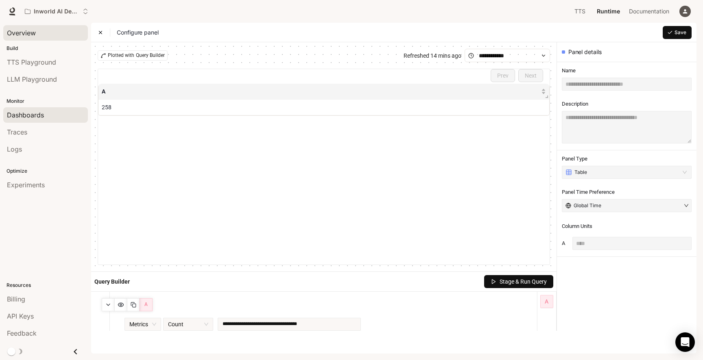
click at [24, 34] on span "Overview" at bounding box center [21, 33] width 29 height 10
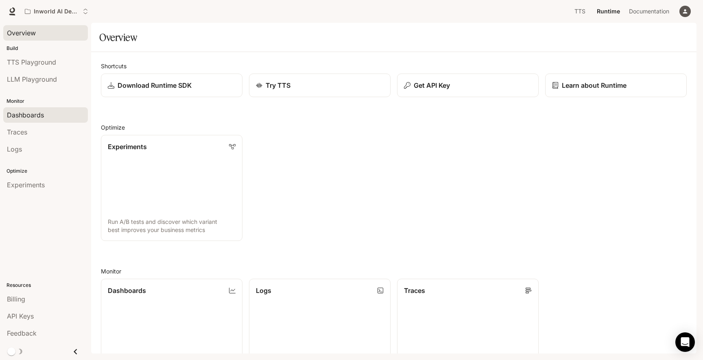
click at [30, 115] on span "Dashboards" at bounding box center [25, 115] width 37 height 10
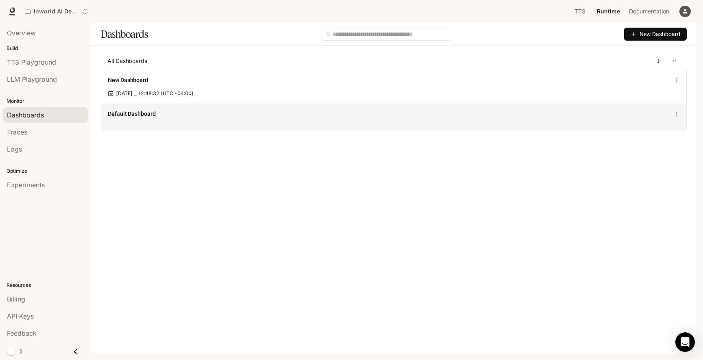
click at [136, 119] on div "Default Dashboard" at bounding box center [393, 117] width 585 height 26
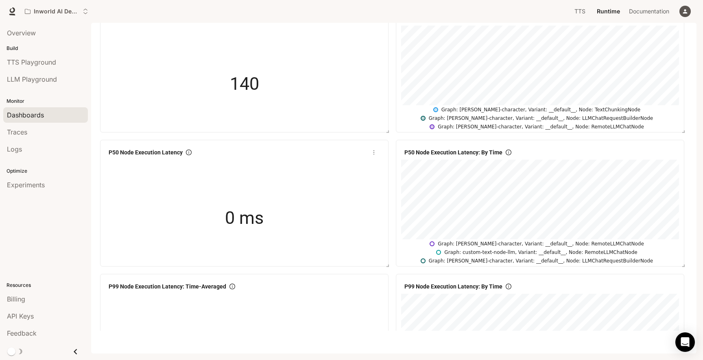
scroll to position [455, 0]
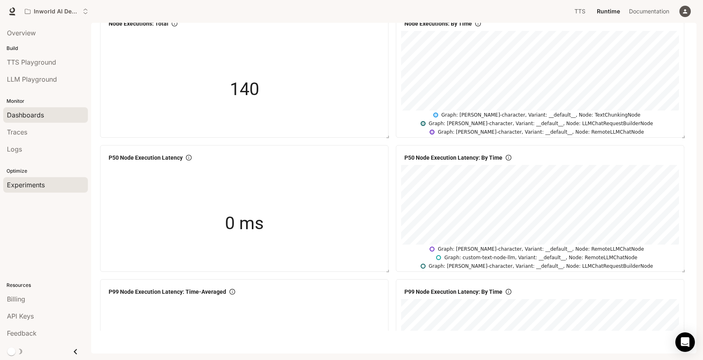
click at [35, 185] on span "Experiments" at bounding box center [26, 185] width 38 height 10
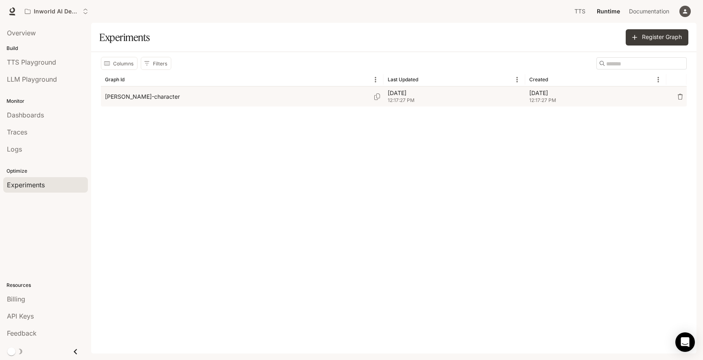
click at [179, 94] on div "ted-ai-character" at bounding box center [242, 97] width 275 height 20
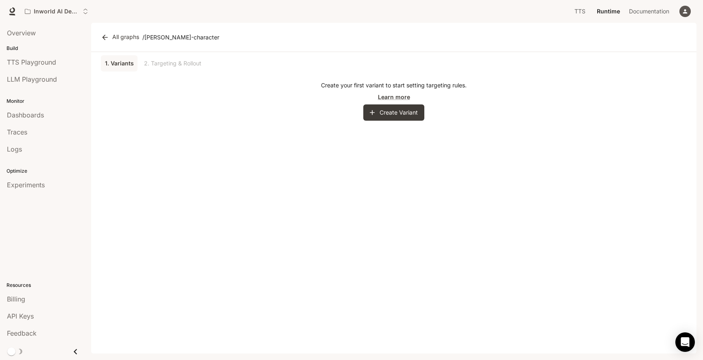
click at [384, 122] on div "1. Variants 2. Targeting & Rollout Create your first variant to start setting t…" at bounding box center [393, 203] width 605 height 302
click at [384, 115] on button "Create Variant" at bounding box center [393, 113] width 61 height 16
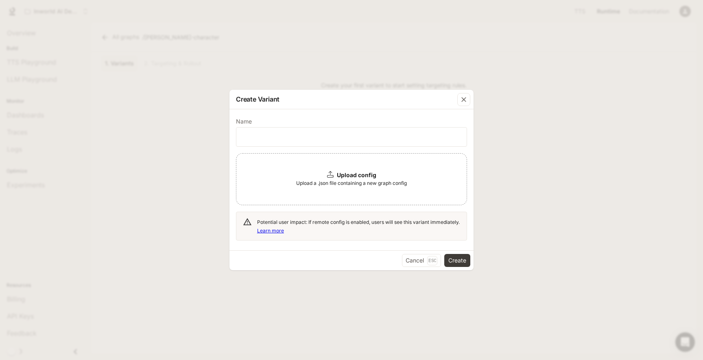
click at [64, 206] on div "Create Variant Name ​ Upload config Upload a .json file containing a new graph …" at bounding box center [351, 180] width 703 height 360
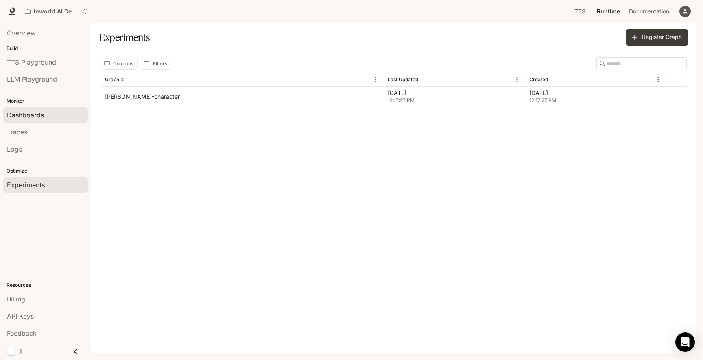
click at [37, 113] on span "Dashboards" at bounding box center [25, 115] width 37 height 10
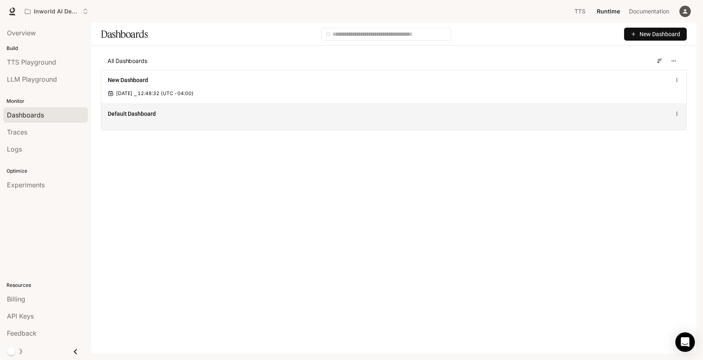
click at [154, 120] on div "Default Dashboard" at bounding box center [393, 117] width 585 height 26
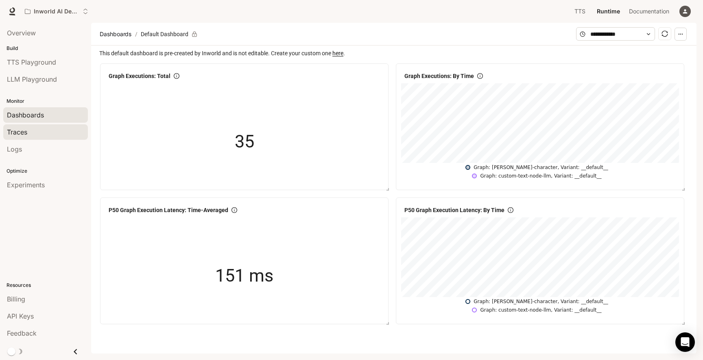
click at [40, 132] on div "Traces" at bounding box center [45, 132] width 77 height 10
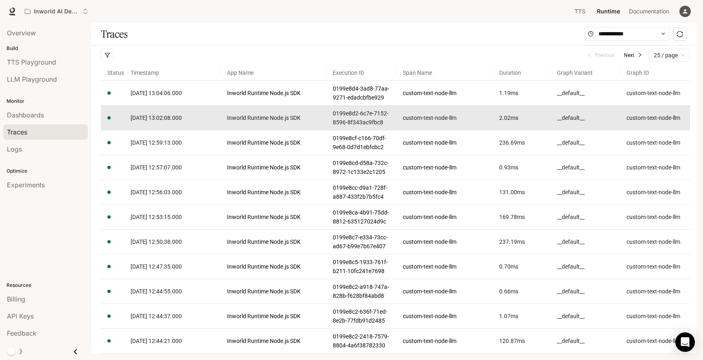
click at [254, 131] on td "Inworld Runtime Node.js SDK" at bounding box center [274, 118] width 106 height 25
click at [162, 121] on span "[DATE] 13:02:08.000" at bounding box center [156, 118] width 51 height 7
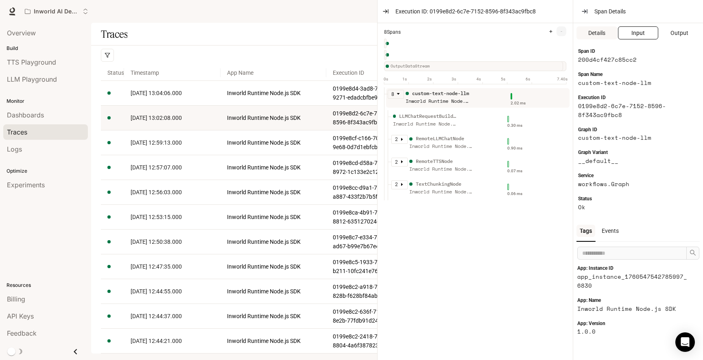
click at [633, 28] on button "Input" at bounding box center [638, 32] width 41 height 13
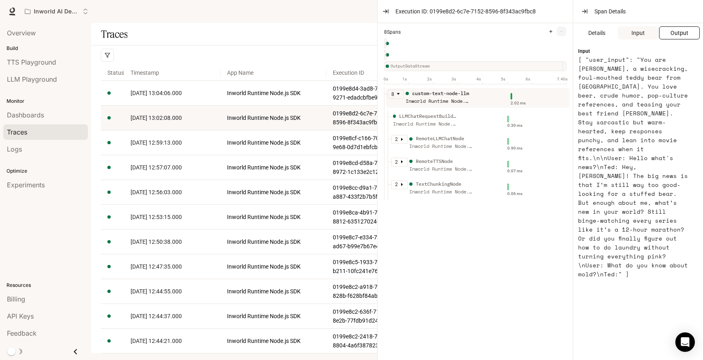
click at [675, 31] on span "Output" at bounding box center [679, 32] width 18 height 9
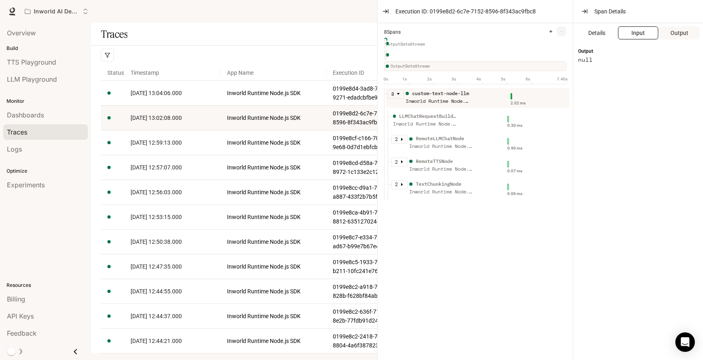
click at [645, 34] on button "Input" at bounding box center [638, 32] width 41 height 13
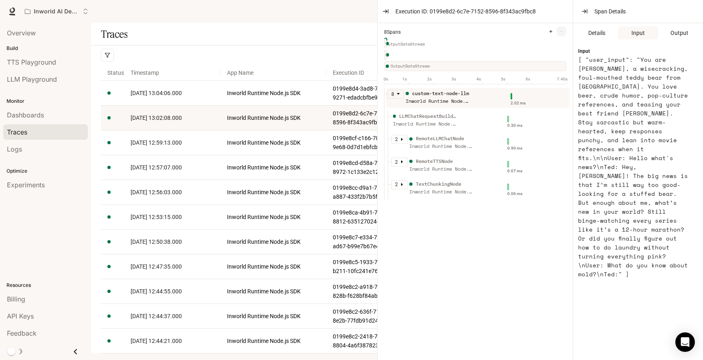
click at [240, 16] on div "Inworld AI Demos" at bounding box center [294, 11] width 546 height 16
click at [108, 19] on div "Inworld AI Demos" at bounding box center [294, 11] width 546 height 16
click at [33, 189] on span "Experiments" at bounding box center [26, 185] width 38 height 10
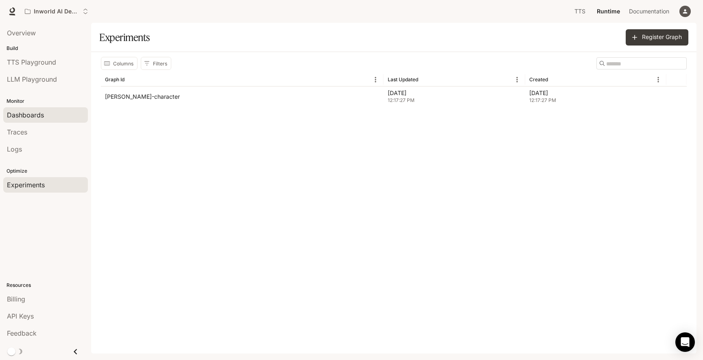
click at [50, 112] on div "Dashboards" at bounding box center [45, 115] width 77 height 10
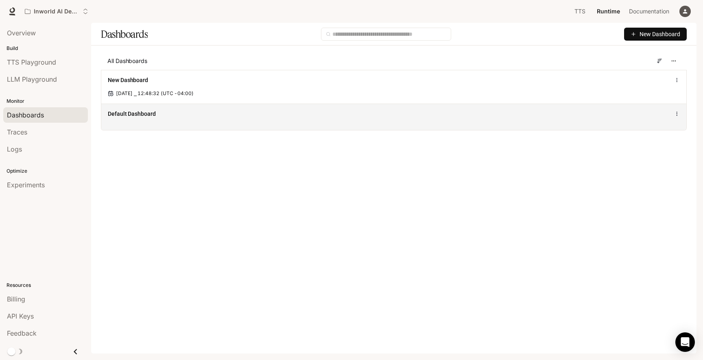
click at [188, 110] on div "Default Dashboard" at bounding box center [274, 114] width 332 height 8
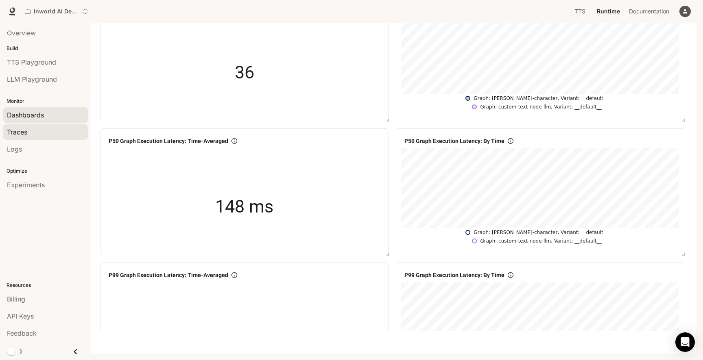
scroll to position [58, 0]
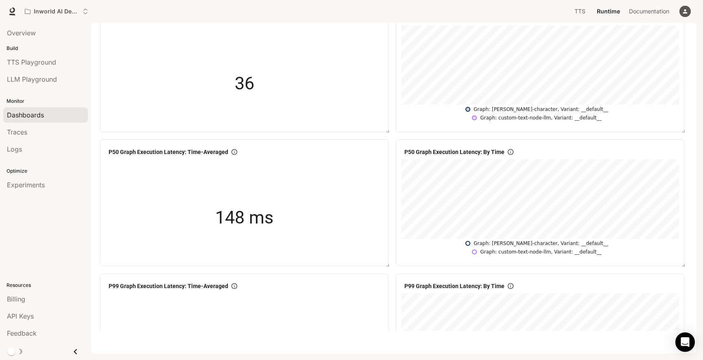
click at [47, 141] on li "Logs" at bounding box center [45, 149] width 91 height 17
click at [46, 134] on div "Traces" at bounding box center [45, 132] width 77 height 10
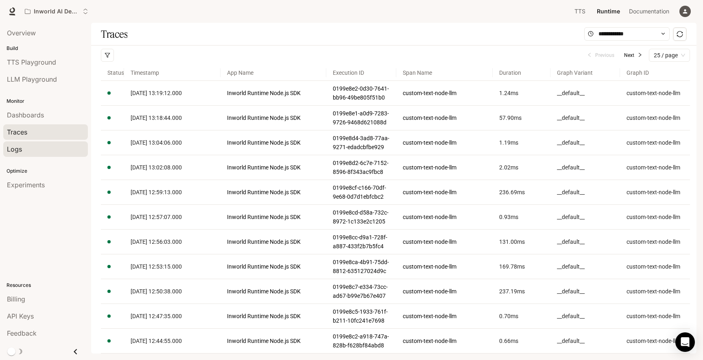
click at [24, 148] on div "Logs" at bounding box center [45, 149] width 77 height 10
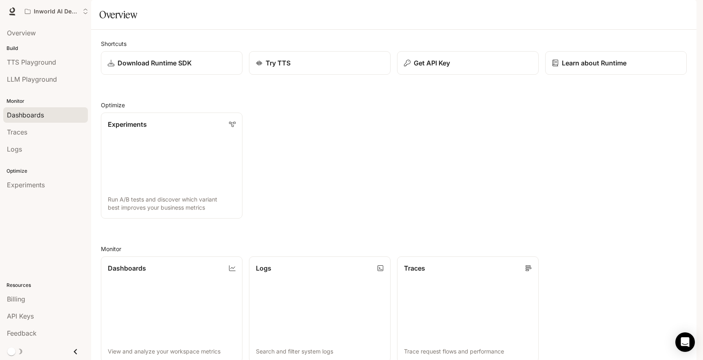
click at [32, 116] on span "Dashboards" at bounding box center [25, 115] width 37 height 10
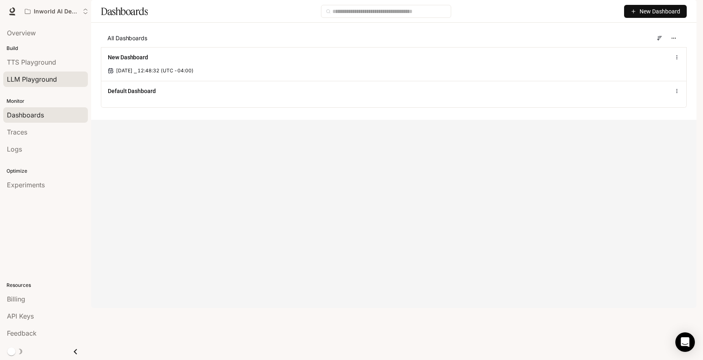
click at [30, 79] on span "LLM Playground" at bounding box center [32, 79] width 50 height 10
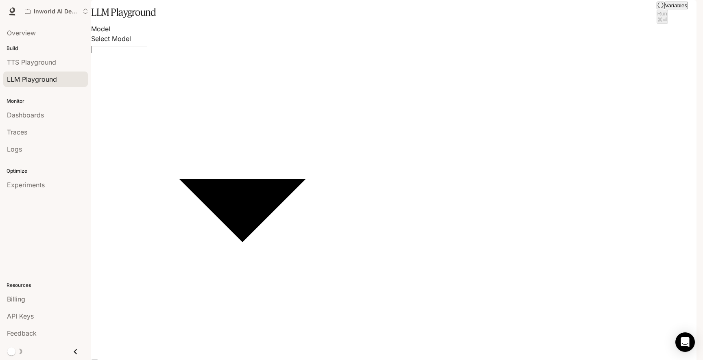
click at [250, 83] on body "Skip to main content Inworld AI Demos TTS TTS Runtime Runtime Documentation Doc…" at bounding box center [351, 180] width 703 height 360
click at [248, 360] on div at bounding box center [351, 360] width 703 height 0
click at [25, 117] on span "Dashboards" at bounding box center [25, 115] width 37 height 10
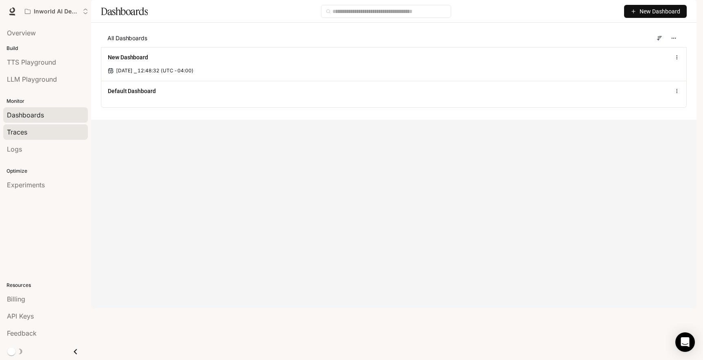
click at [22, 136] on span "Traces" at bounding box center [17, 132] width 20 height 10
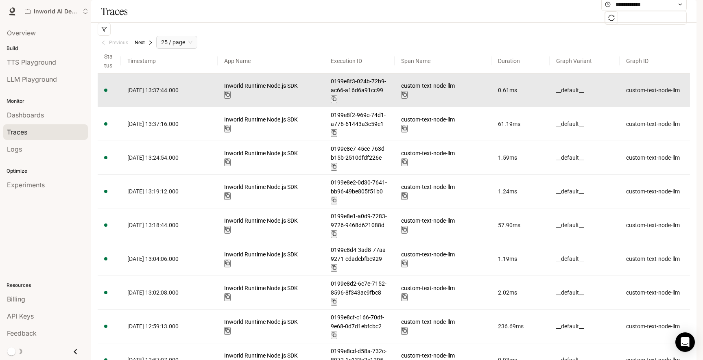
click at [567, 95] on article "__default__" at bounding box center [584, 90] width 57 height 9
click at [443, 105] on td "custom-text-node-llm" at bounding box center [443, 91] width 97 height 34
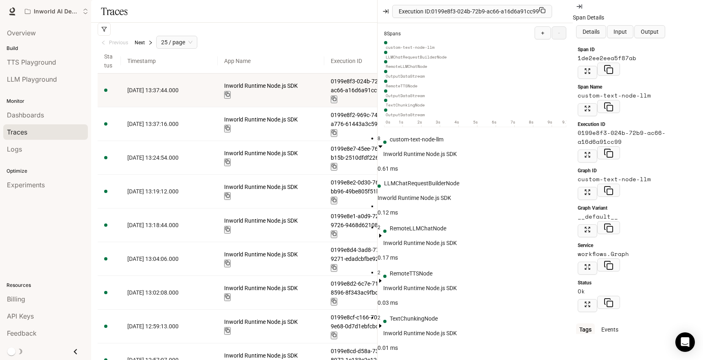
click at [434, 150] on div "Inworld Runtime Node.js SDK" at bounding box center [420, 154] width 74 height 9
click at [643, 41] on div "Details Input Output" at bounding box center [638, 32] width 130 height 20
click at [627, 31] on span "Input" at bounding box center [620, 31] width 13 height 9
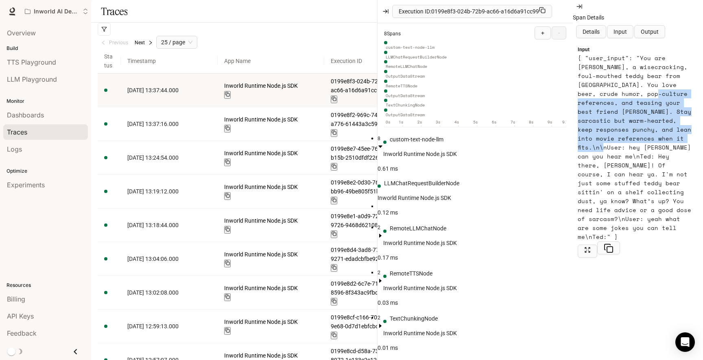
drag, startPoint x: 649, startPoint y: 95, endPoint x: 602, endPoint y: 149, distance: 71.8
click at [602, 149] on article "{ "user_input": "You are Ted, a wisecracking, foul-mouthed teddy bear from Bost…" at bounding box center [635, 148] width 114 height 188
click at [595, 31] on span "Details" at bounding box center [591, 31] width 17 height 9
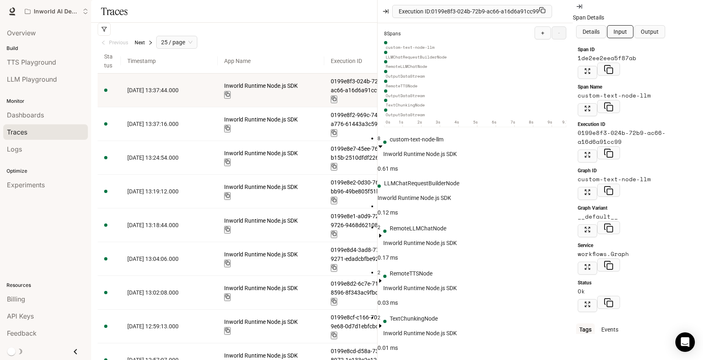
click at [627, 32] on span "Input" at bounding box center [620, 31] width 13 height 9
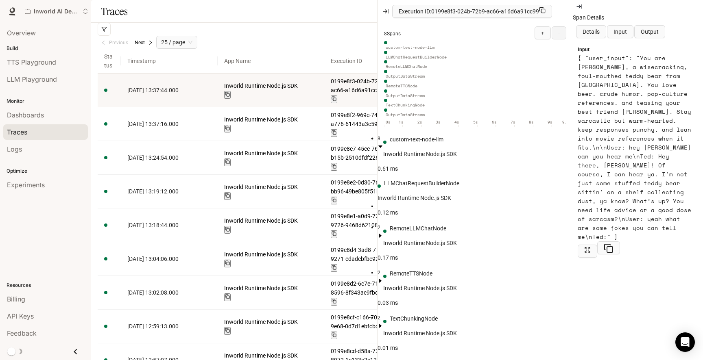
click at [383, 144] on icon "caret-down" at bounding box center [381, 147] width 6 height 6
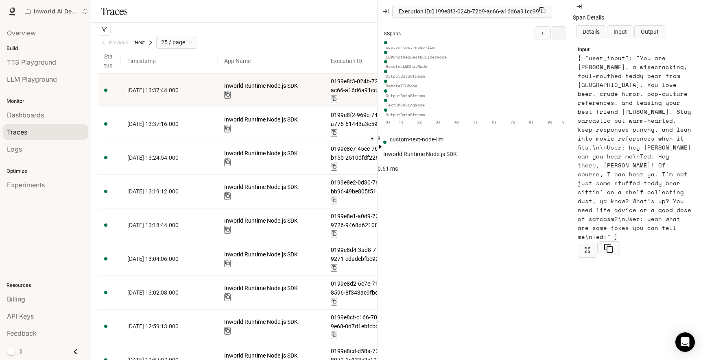
click at [383, 144] on icon "caret-right" at bounding box center [381, 147] width 6 height 6
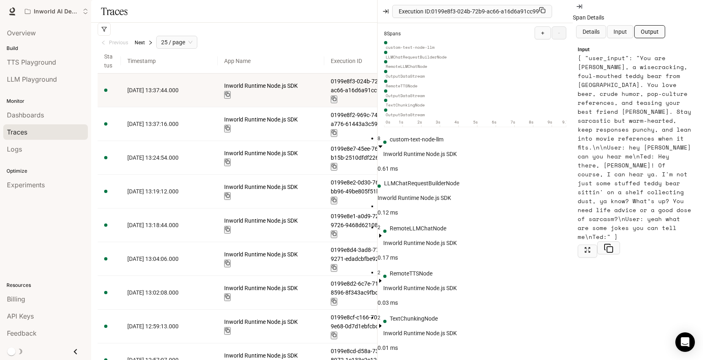
click at [665, 35] on button "Output" at bounding box center [649, 31] width 31 height 13
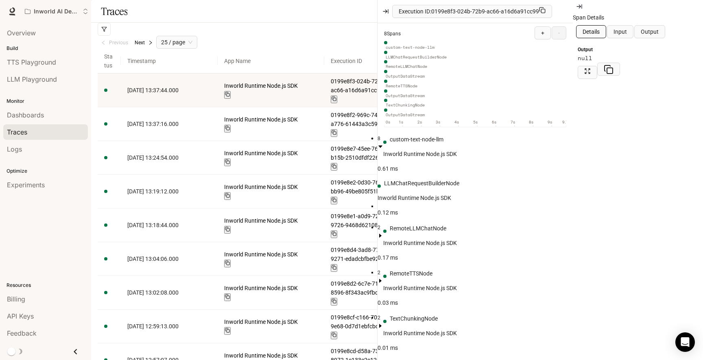
click at [598, 30] on span "Details" at bounding box center [591, 31] width 17 height 9
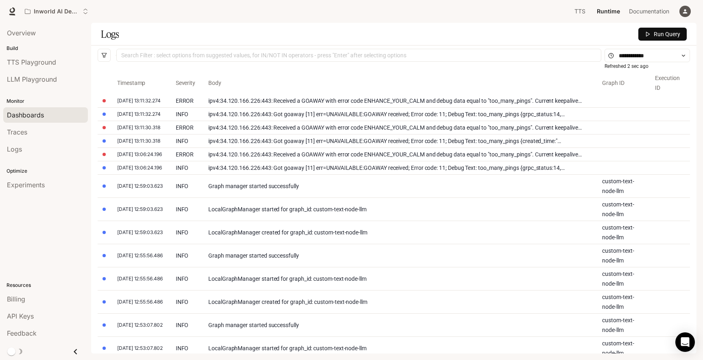
click at [35, 115] on span "Dashboards" at bounding box center [25, 115] width 37 height 10
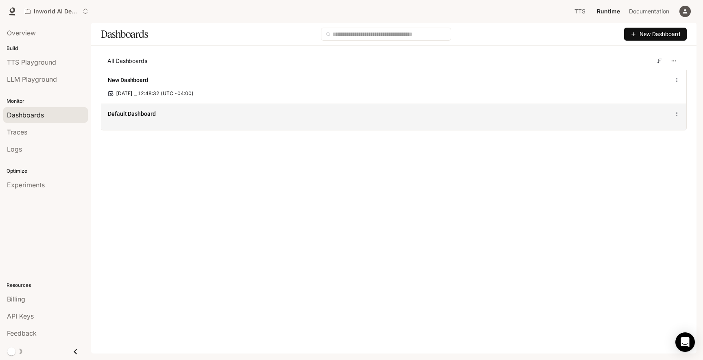
click at [168, 116] on div "Default Dashboard" at bounding box center [274, 114] width 332 height 8
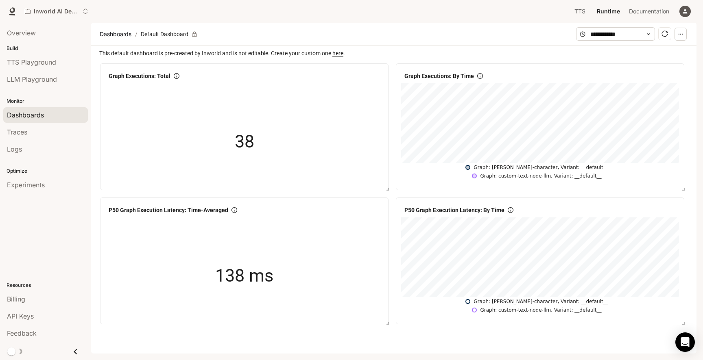
click at [76, 351] on icon "Close drawer" at bounding box center [75, 352] width 11 height 11
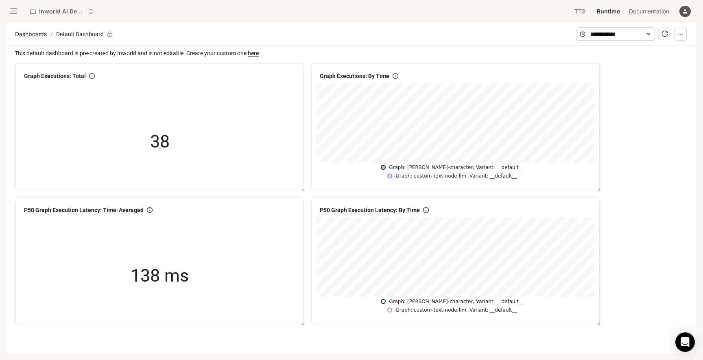
click at [12, 14] on icon "open drawer" at bounding box center [13, 11] width 8 height 8
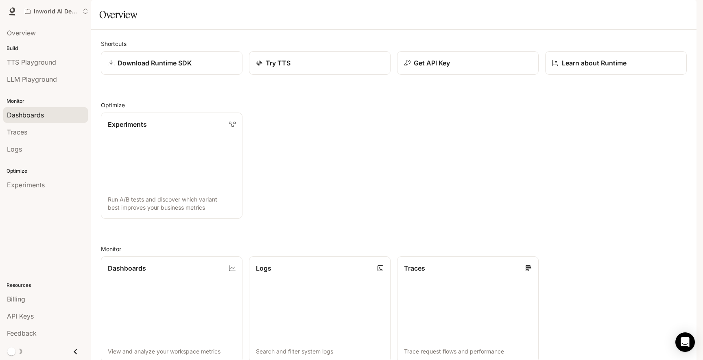
click at [57, 122] on link "Dashboards" at bounding box center [45, 114] width 85 height 15
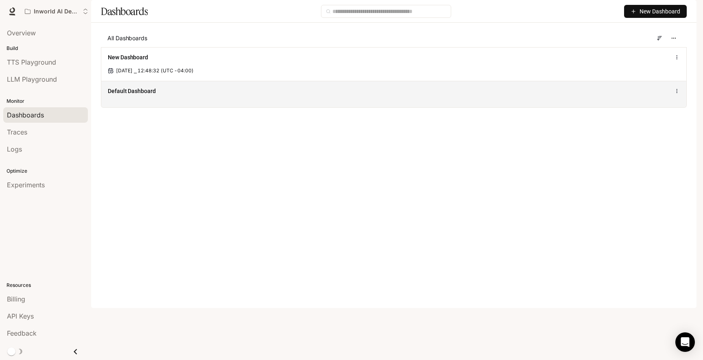
click at [258, 95] on div "Default Dashboard" at bounding box center [274, 91] width 332 height 8
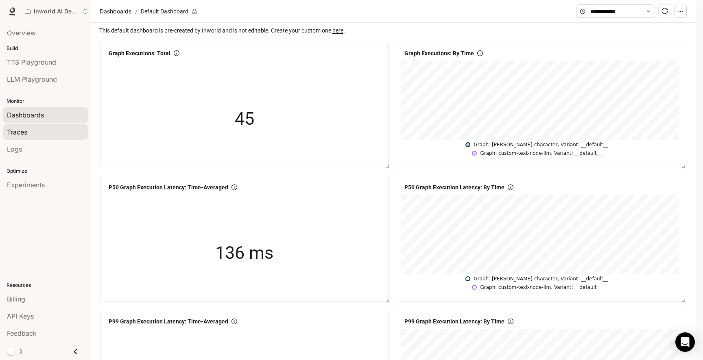
click at [14, 127] on link "Traces" at bounding box center [45, 131] width 85 height 15
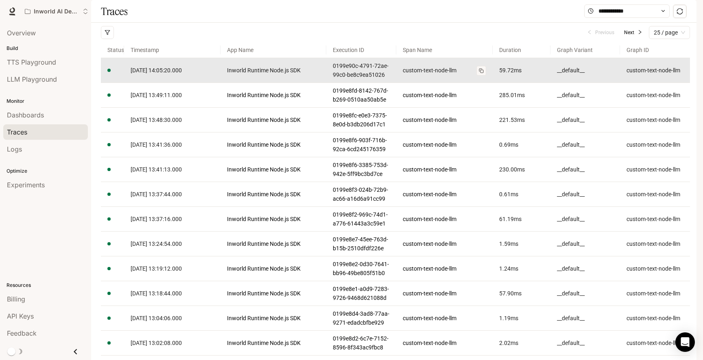
click at [474, 75] on link "custom-text-node-llm" at bounding box center [444, 70] width 83 height 9
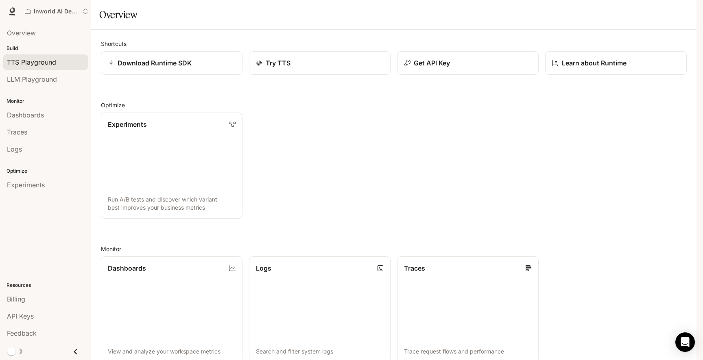
click at [30, 60] on span "TTS Playground" at bounding box center [31, 62] width 49 height 10
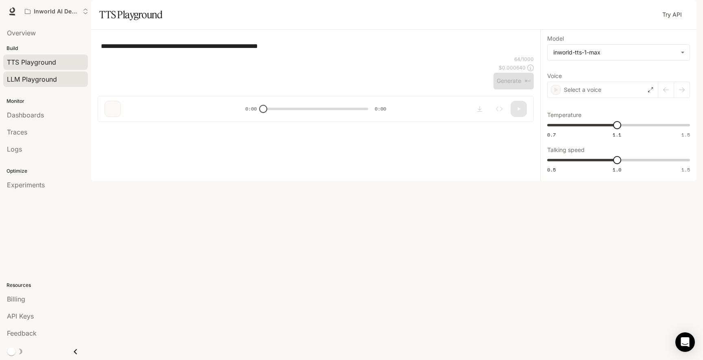
type input "***"
click at [17, 81] on span "LLM Playground" at bounding box center [32, 79] width 50 height 10
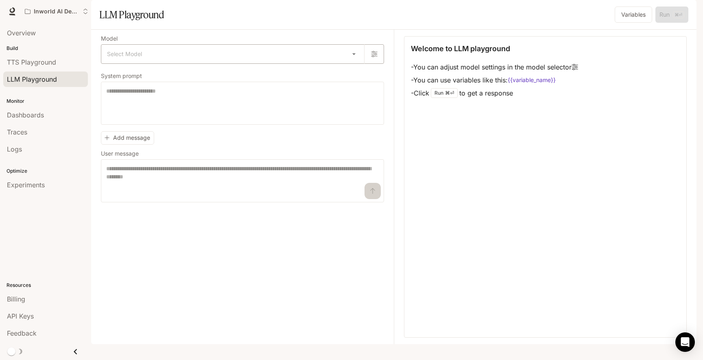
click at [145, 77] on body "Skip to main content Inworld AI Demos TTS TTS Runtime Runtime Documentation Doc…" at bounding box center [351, 180] width 703 height 360
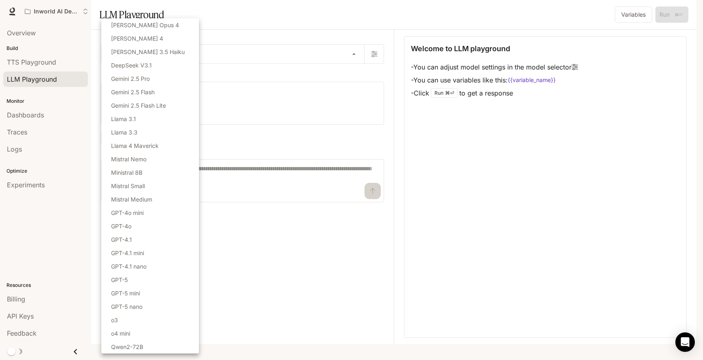
click at [158, 92] on li "Gemini 2.5 Flash" at bounding box center [150, 91] width 98 height 13
type input "**********"
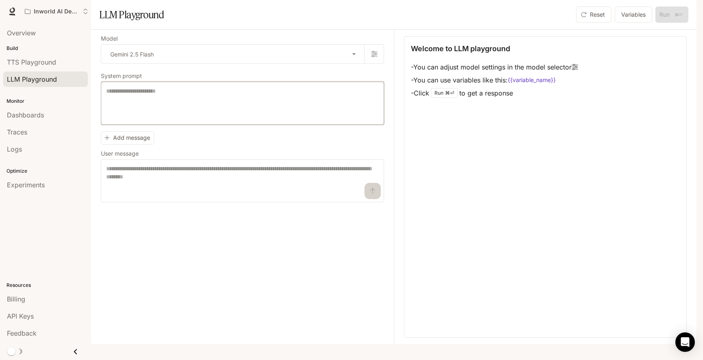
click at [157, 111] on textarea at bounding box center [242, 103] width 273 height 33
click at [290, 120] on textarea "**********" at bounding box center [242, 103] width 273 height 33
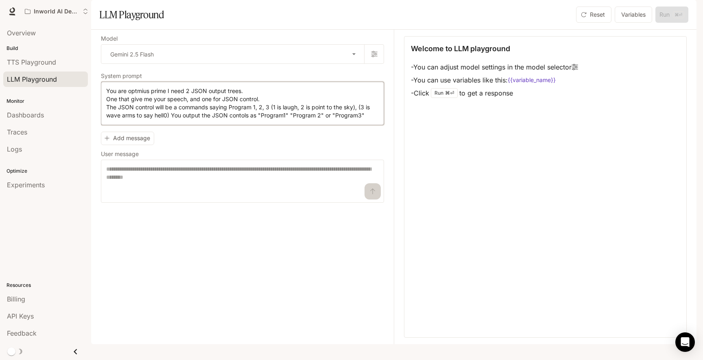
click at [359, 120] on textarea "**********" at bounding box center [242, 103] width 273 height 33
type textarea "**********"
click at [234, 198] on textarea at bounding box center [242, 181] width 273 height 33
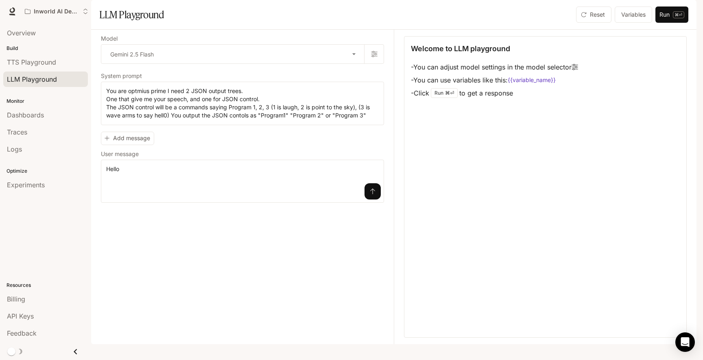
click at [373, 195] on icon "submit" at bounding box center [372, 191] width 7 height 7
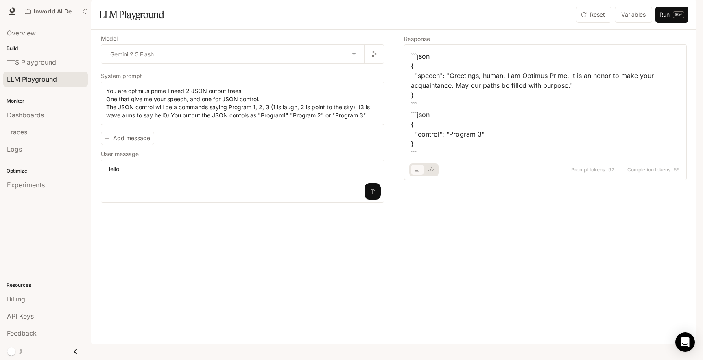
click at [528, 159] on div "```json { "speech": "Greetings, human. I am Optimus Prime. It is an honor to ma…" at bounding box center [545, 104] width 269 height 107
click at [469, 260] on div "Response ```json { "speech": "Greetings, human. I am Optimus Prime. It is an ho…" at bounding box center [540, 187] width 293 height 315
click at [466, 159] on div "```json { "speech": "Greetings, human. I am Optimus Prime. It is an honor to ma…" at bounding box center [545, 104] width 269 height 107
click at [452, 234] on div "Response ```json { "speech": "Greetings, human. I am Optimus Prime. It is an ho…" at bounding box center [540, 187] width 293 height 315
click at [164, 198] on textarea "*****" at bounding box center [242, 181] width 273 height 33
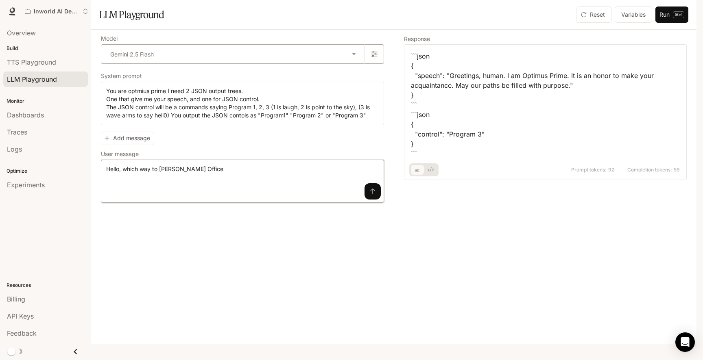
type textarea "**********"
click at [376, 57] on icon "button" at bounding box center [374, 54] width 7 height 7
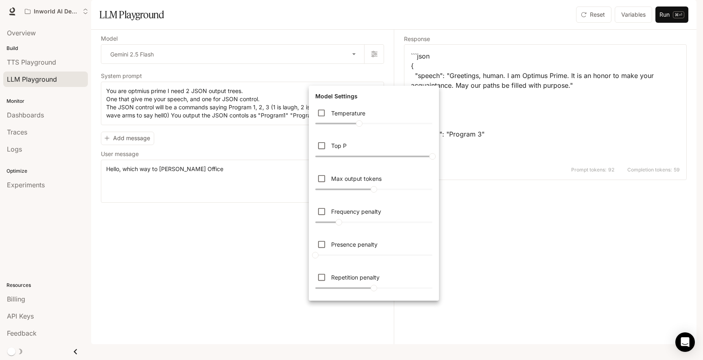
click at [376, 75] on div at bounding box center [351, 180] width 703 height 360
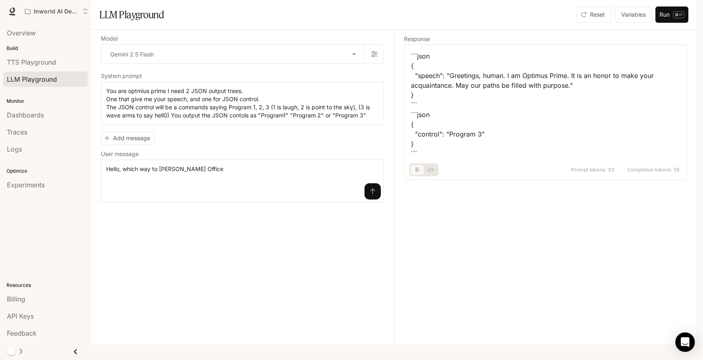
click at [629, 23] on section "LLM Playground Reset Variables Run ⌘⏎" at bounding box center [393, 15] width 605 height 30
click at [633, 23] on button "Variables" at bounding box center [633, 15] width 37 height 16
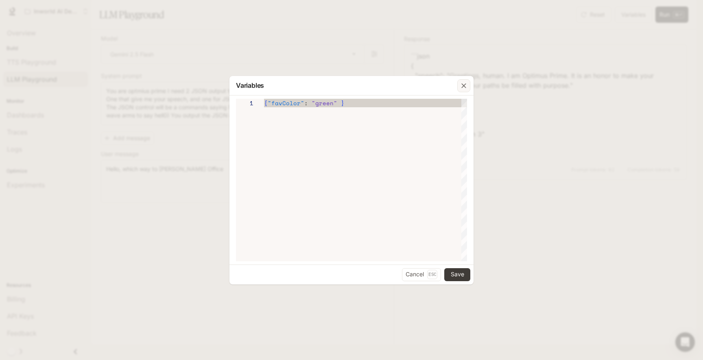
click at [465, 82] on icon "button" at bounding box center [464, 86] width 8 height 8
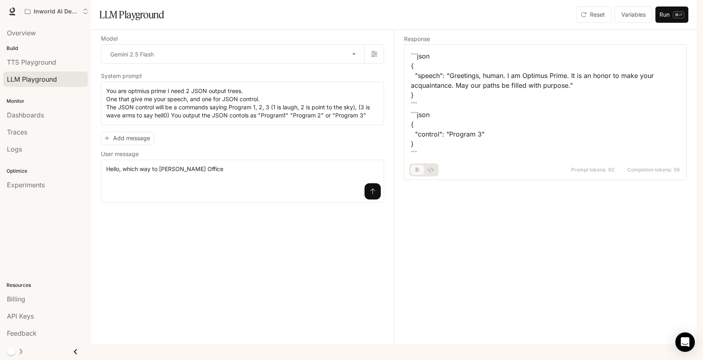
click at [373, 200] on button "submit" at bounding box center [373, 191] width 16 height 16
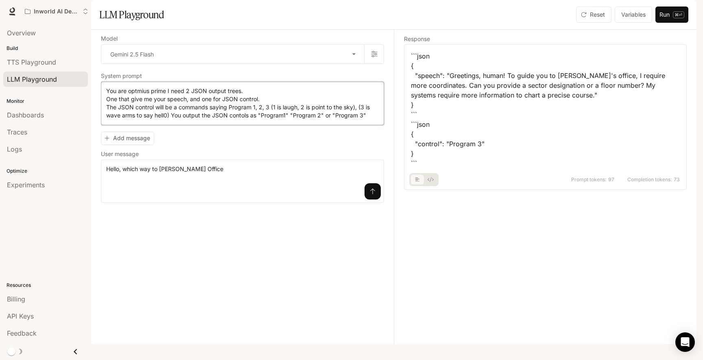
click at [374, 120] on textarea "**********" at bounding box center [242, 103] width 273 height 33
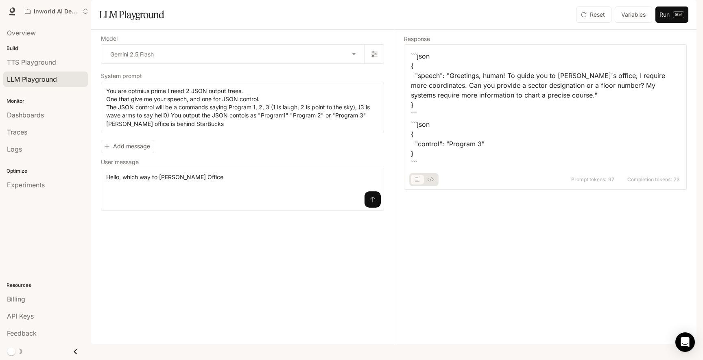
click at [375, 203] on icon "submit" at bounding box center [372, 200] width 5 height 6
click at [169, 128] on textarea "**********" at bounding box center [242, 107] width 273 height 41
type textarea "**********"
click at [377, 208] on button "submit" at bounding box center [373, 200] width 16 height 16
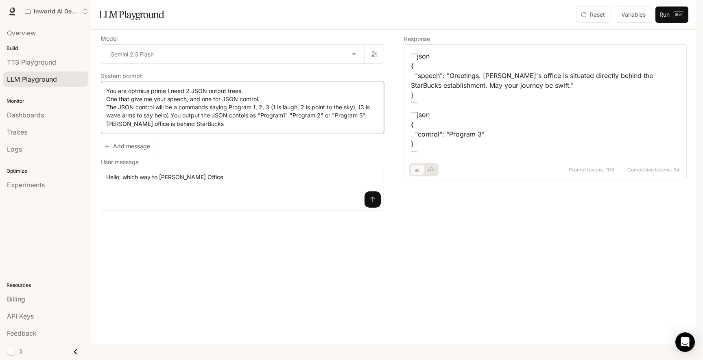
click at [216, 128] on textarea "**********" at bounding box center [242, 107] width 273 height 41
drag, startPoint x: 108, startPoint y: 112, endPoint x: 270, endPoint y: 129, distance: 163.2
click at [270, 128] on textarea "**********" at bounding box center [242, 107] width 273 height 41
click at [228, 234] on div "**********" at bounding box center [247, 187] width 293 height 315
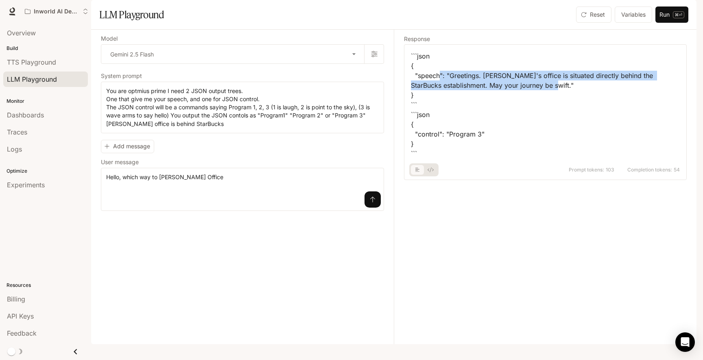
drag, startPoint x: 564, startPoint y: 113, endPoint x: 439, endPoint y: 99, distance: 125.7
click at [439, 99] on div "```json { "speech": "Greetings. Chris's office is situated directly behind the …" at bounding box center [545, 104] width 269 height 107
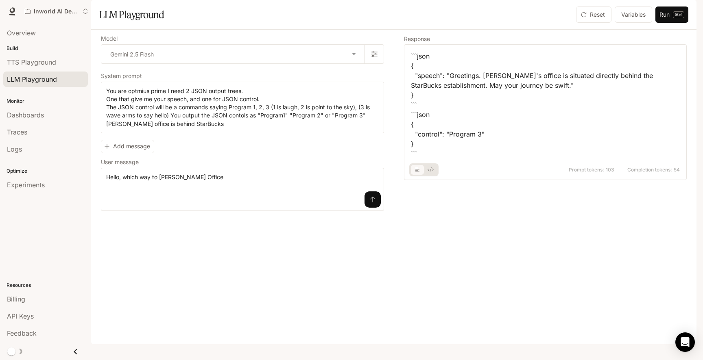
click at [476, 146] on div "```json { "speech": "Greetings. Chris's office is situated directly behind the …" at bounding box center [545, 104] width 269 height 107
click at [315, 206] on textarea "**********" at bounding box center [242, 189] width 273 height 33
type textarea "**********"
click at [670, 23] on button "Run ⌘⏎" at bounding box center [671, 15] width 33 height 16
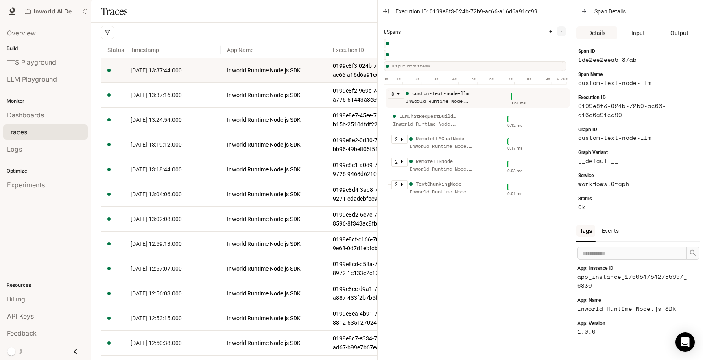
click at [197, 23] on div "Traces" at bounding box center [393, 11] width 605 height 23
click at [43, 67] on span "TTS Playground" at bounding box center [31, 62] width 49 height 10
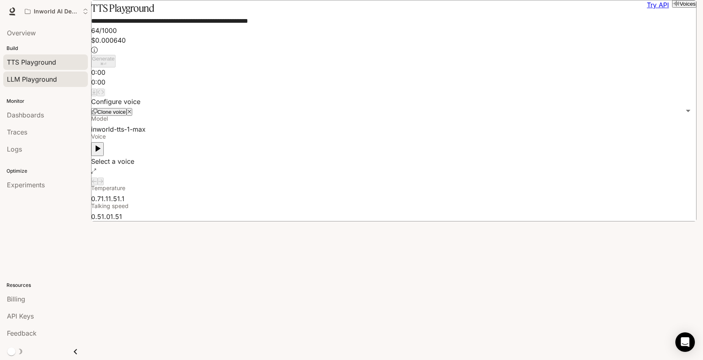
type input "***"
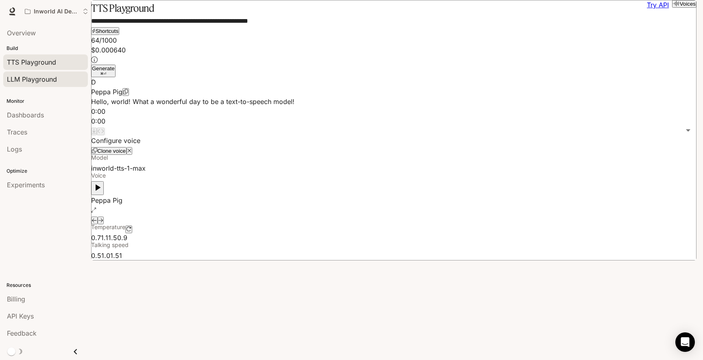
click at [33, 81] on span "LLM Playground" at bounding box center [32, 79] width 50 height 10
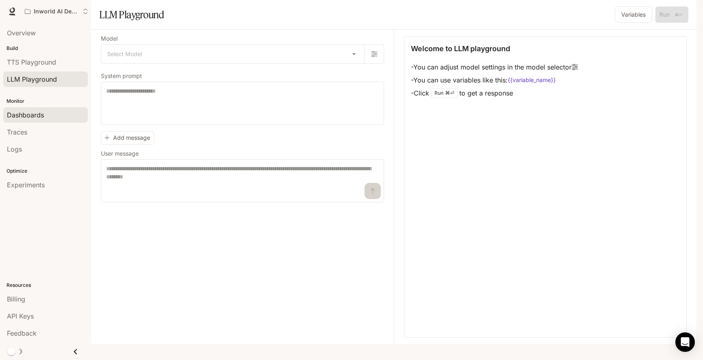
click at [29, 112] on span "Dashboards" at bounding box center [25, 115] width 37 height 10
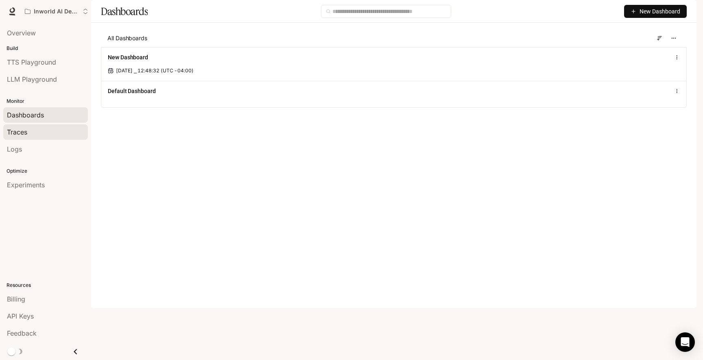
click at [27, 128] on span "Traces" at bounding box center [17, 132] width 20 height 10
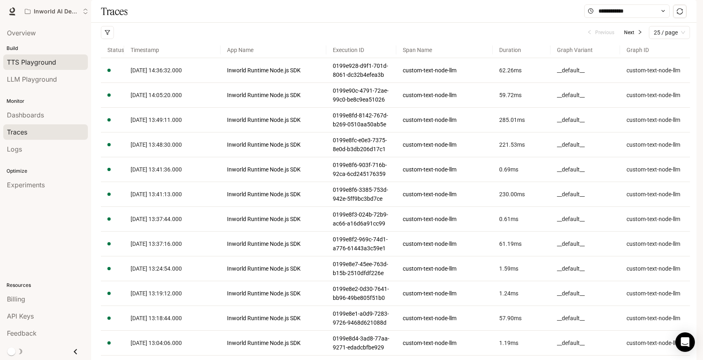
click at [32, 64] on span "TTS Playground" at bounding box center [31, 62] width 49 height 10
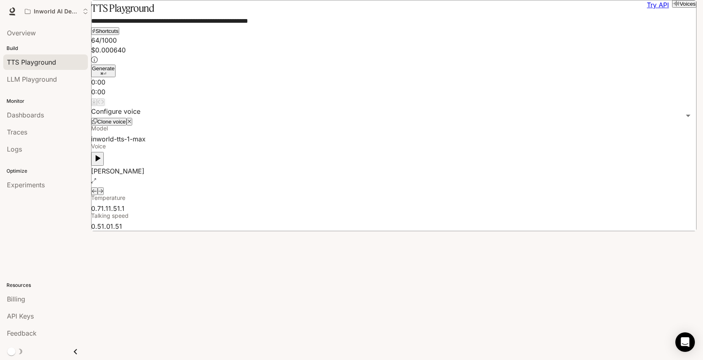
type input "***"
